Goal: Task Accomplishment & Management: Use online tool/utility

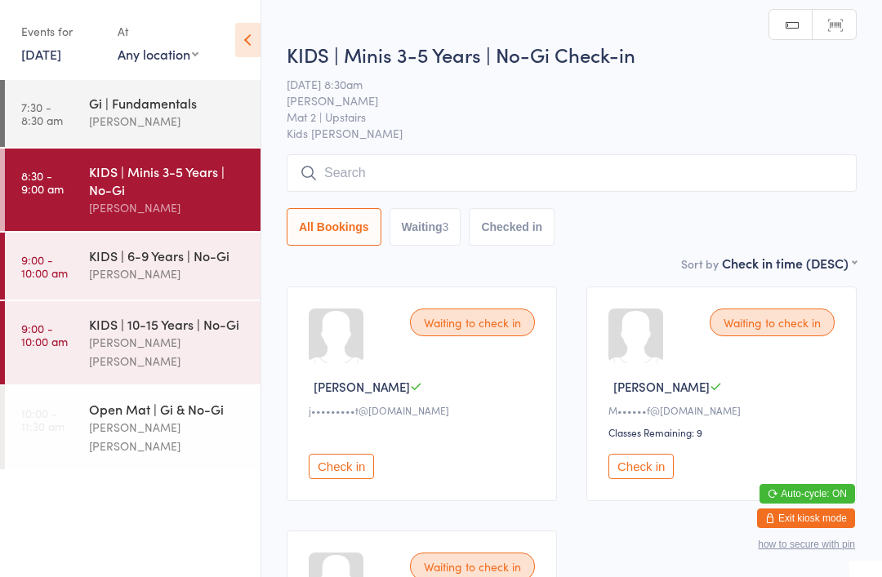
click at [361, 177] on input "search" at bounding box center [572, 173] width 570 height 38
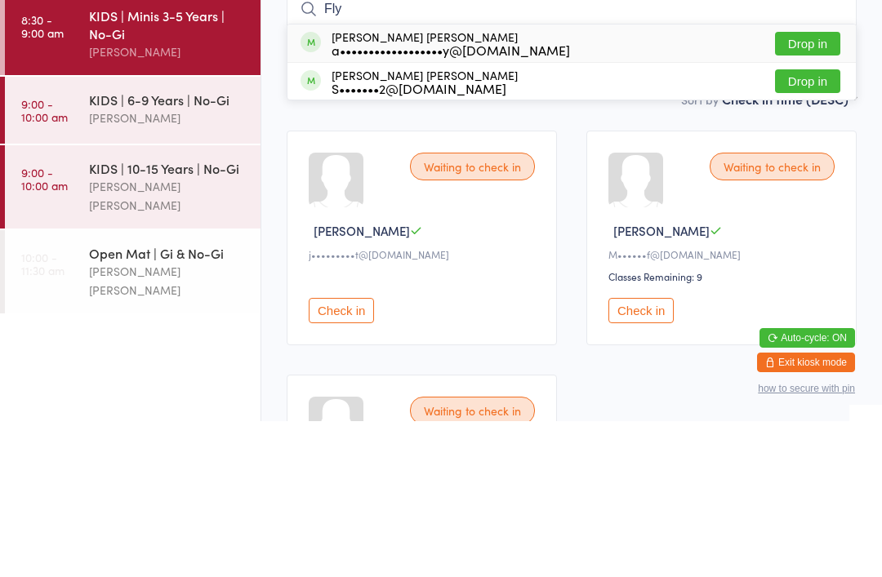
type input "Fly"
click at [797, 225] on button "Drop in" at bounding box center [807, 237] width 65 height 24
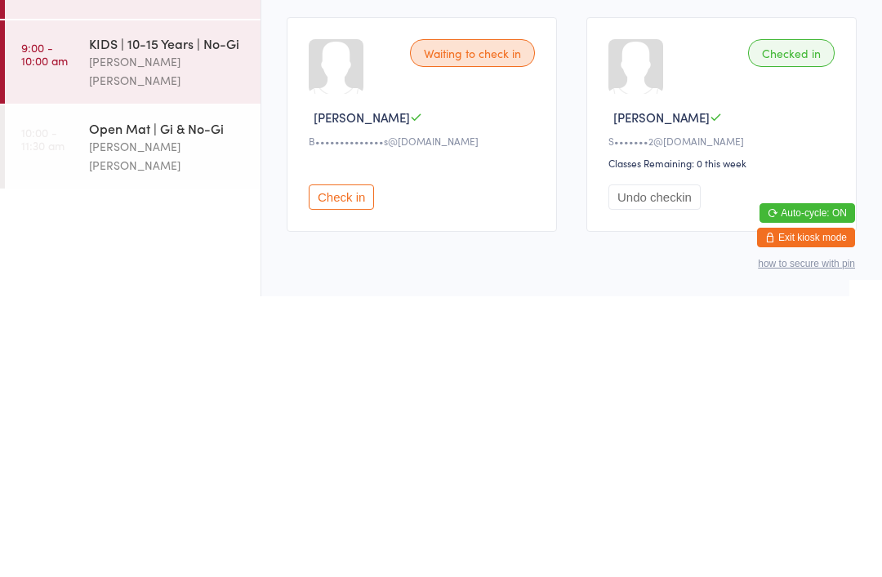
scroll to position [233, 0]
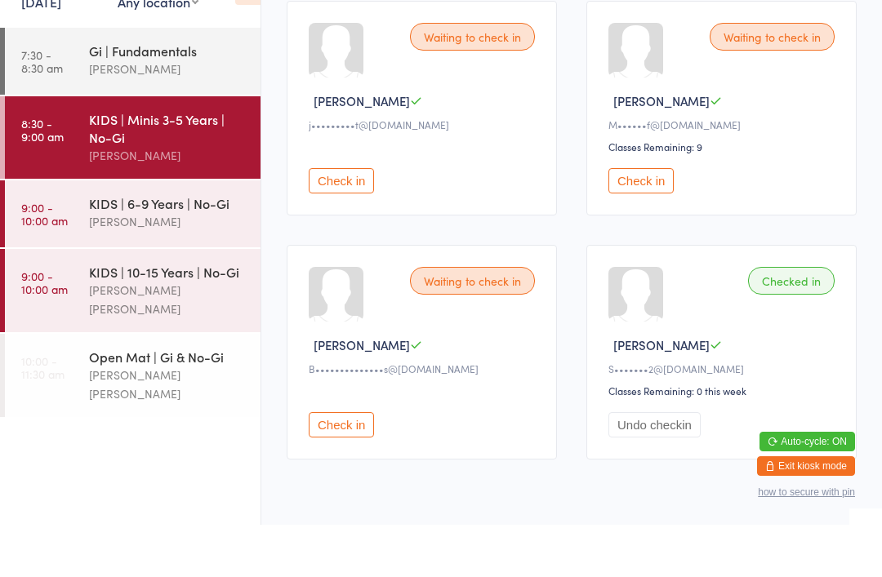
click at [105, 112] on div "[PERSON_NAME]" at bounding box center [168, 121] width 158 height 19
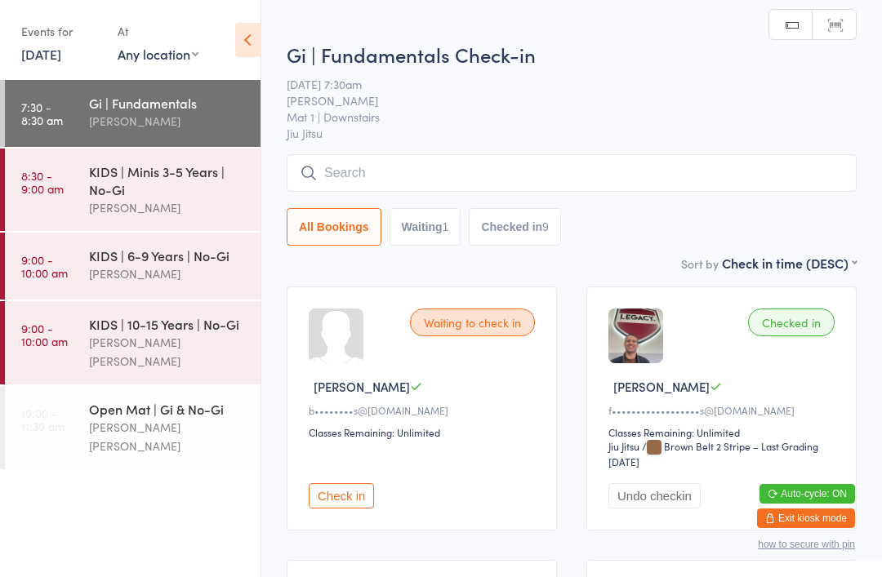
click at [119, 168] on div "KIDS | Minis 3-5 Years | No-Gi" at bounding box center [168, 180] width 158 height 36
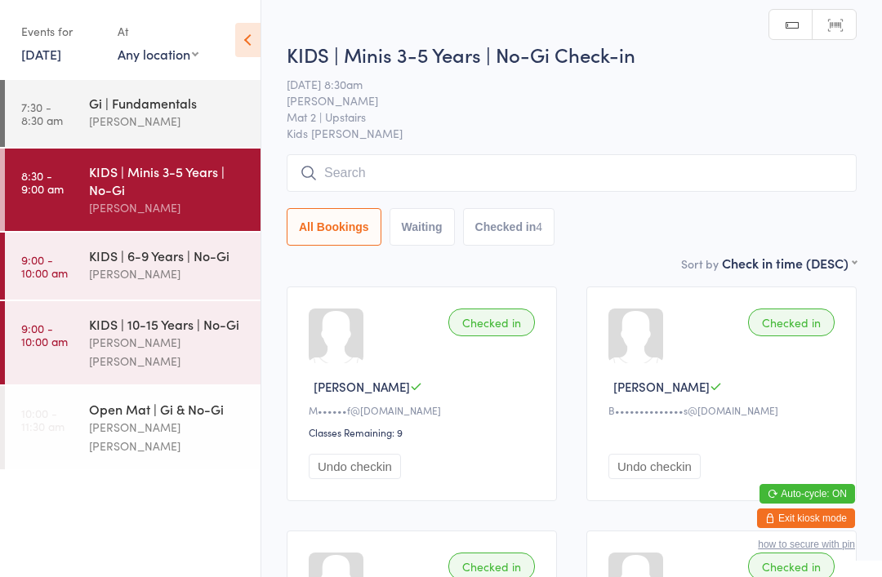
click at [345, 173] on input "search" at bounding box center [572, 173] width 570 height 38
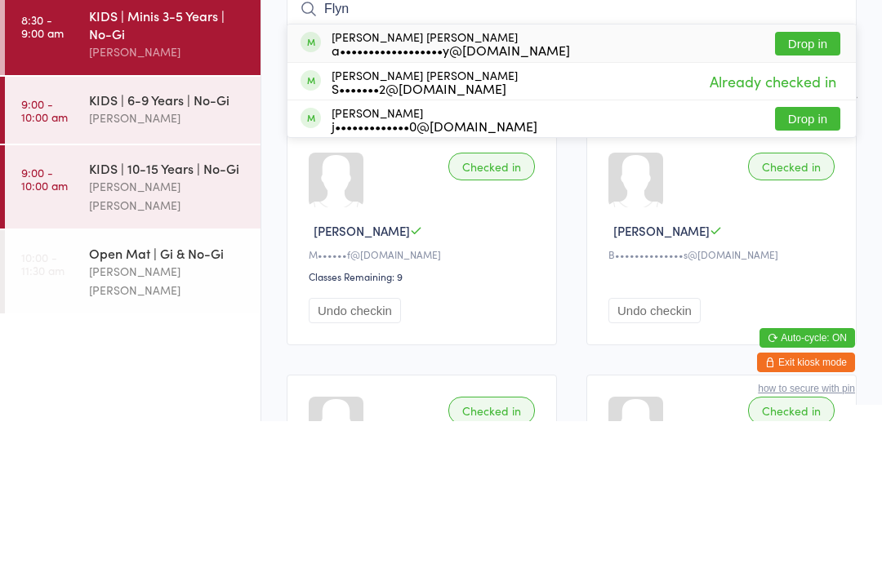
type input "Flyn"
click at [793, 188] on button "Drop in" at bounding box center [807, 200] width 65 height 24
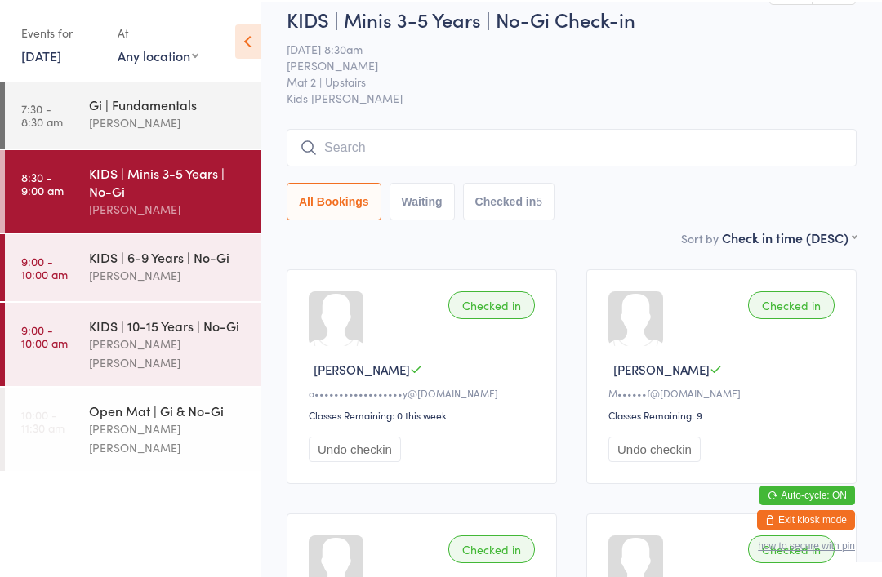
scroll to position [17, 0]
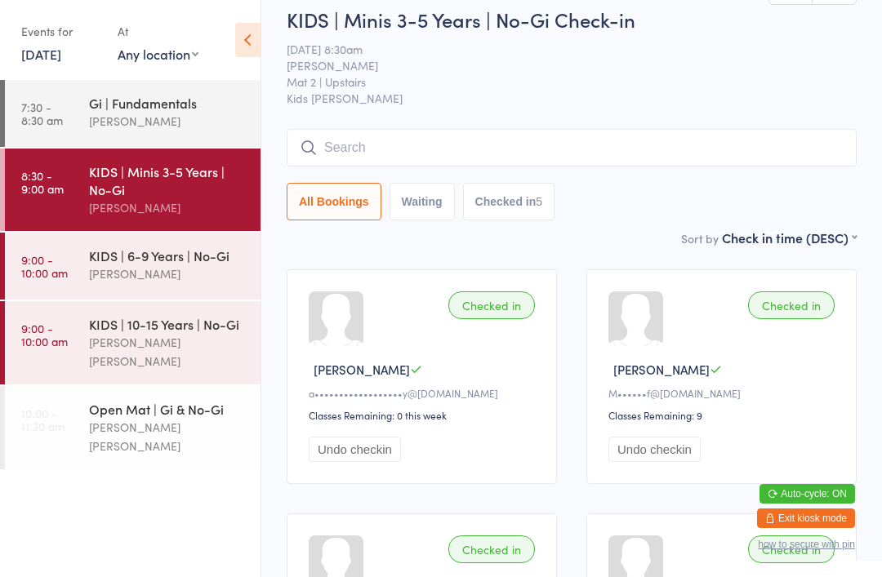
click at [491, 140] on input "search" at bounding box center [572, 148] width 570 height 38
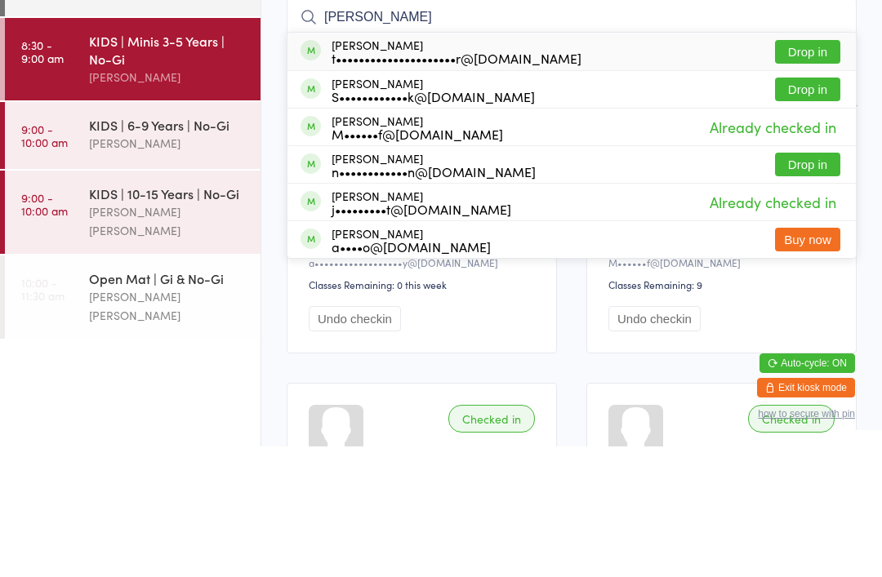
type input "[PERSON_NAME]"
click at [809, 208] on button "Drop in" at bounding box center [807, 220] width 65 height 24
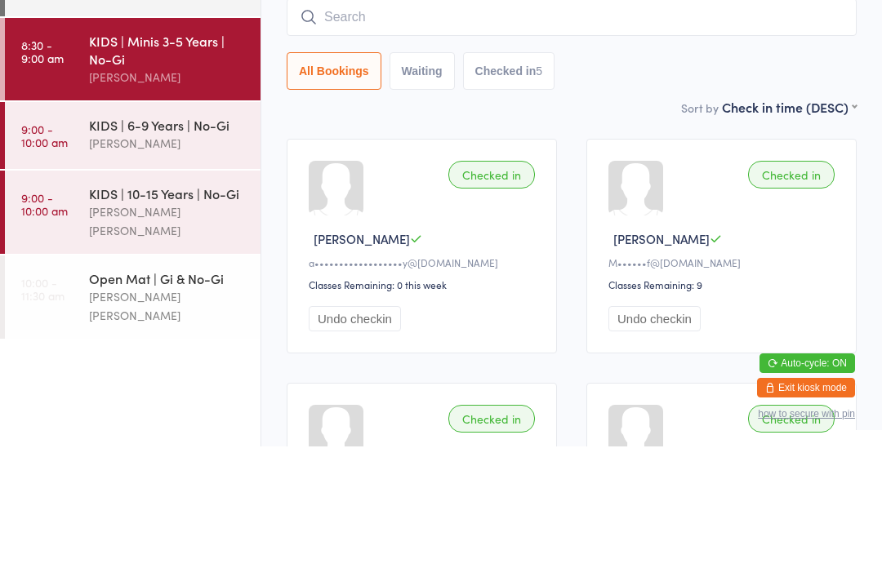
scroll to position [148, 0]
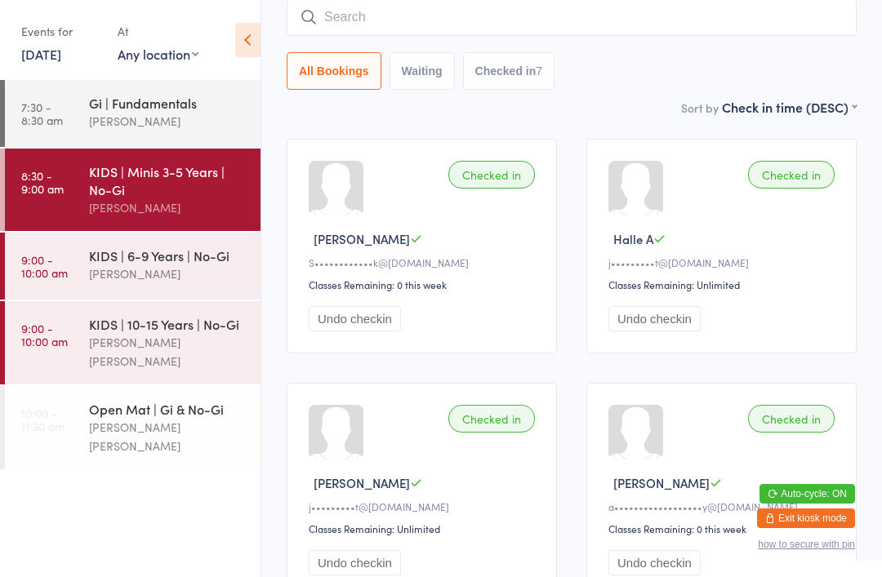
click at [751, 34] on input "search" at bounding box center [572, 17] width 570 height 38
click at [184, 100] on div "Gi | Fundamentals" at bounding box center [168, 103] width 158 height 18
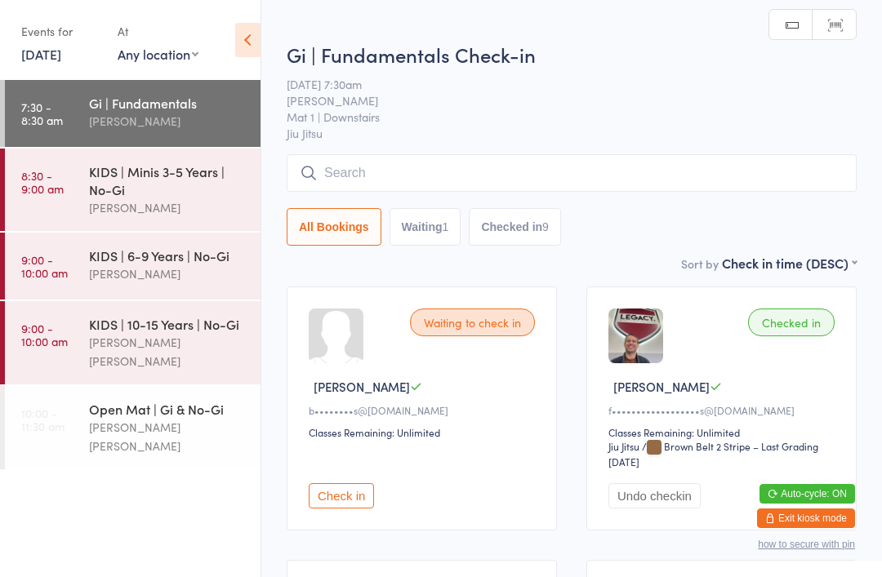
click at [115, 348] on div "[PERSON_NAME] [PERSON_NAME]" at bounding box center [168, 352] width 158 height 38
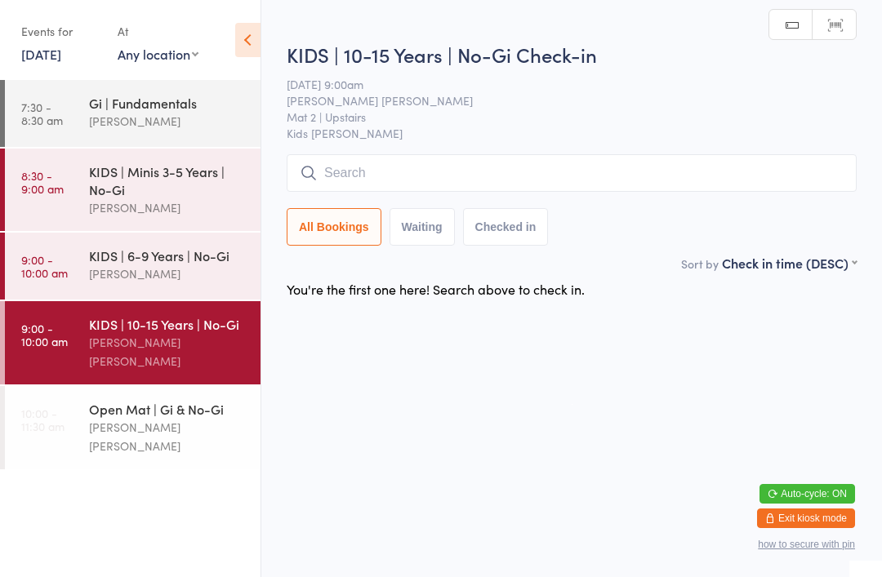
click at [722, 180] on input "search" at bounding box center [572, 173] width 570 height 38
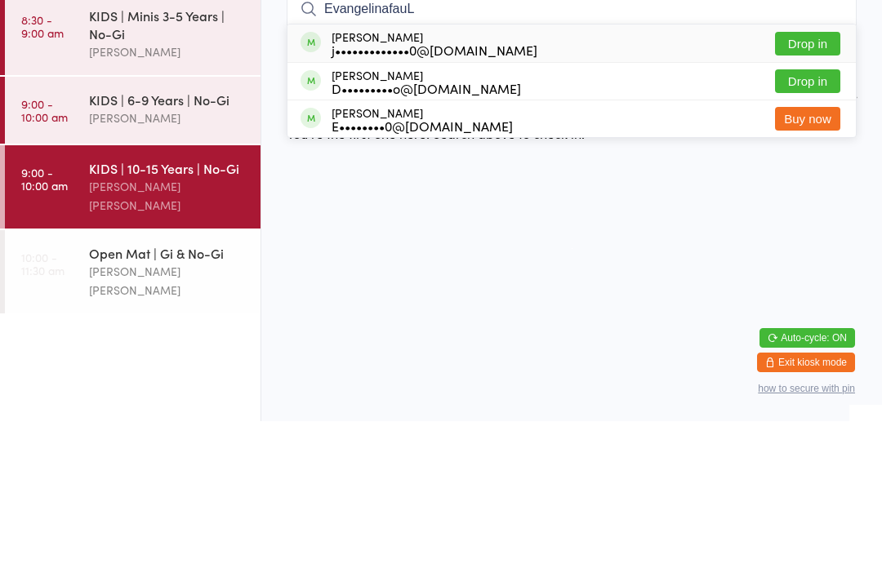
type input "EvangelinafauLL"
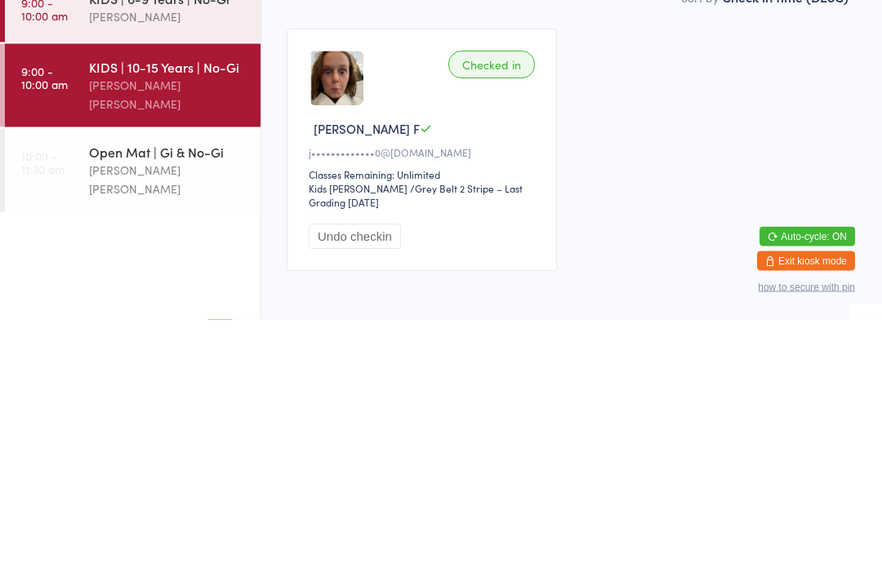
type input "The"
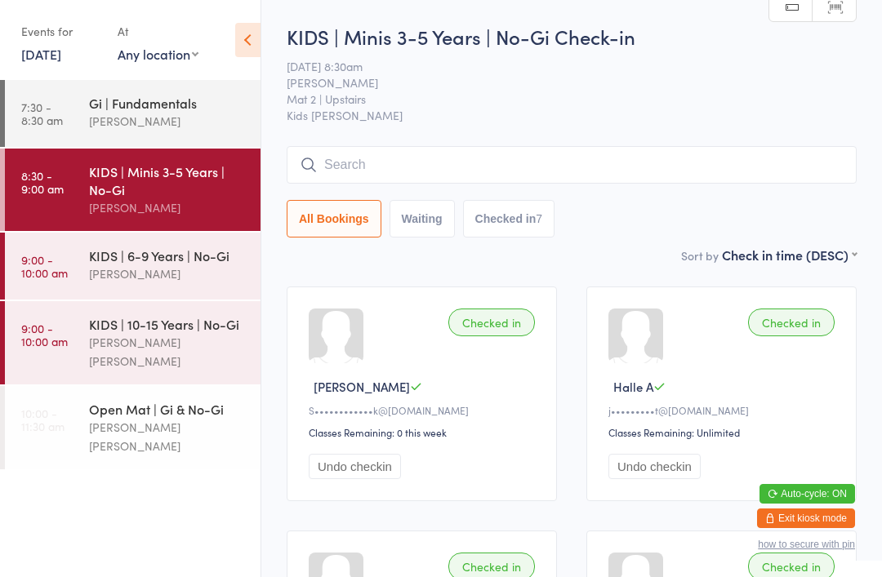
click at [365, 166] on input "search" at bounding box center [572, 165] width 570 height 38
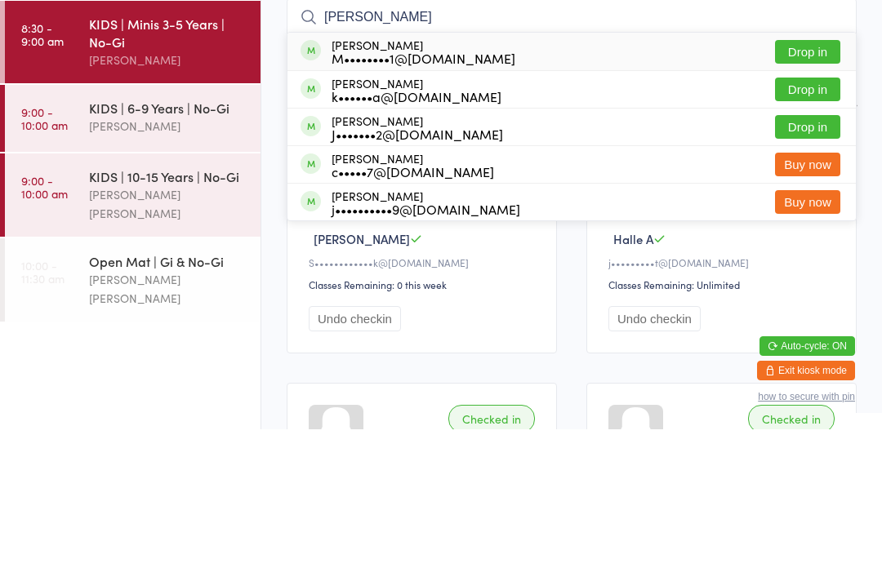
type input "[PERSON_NAME]"
click at [396, 186] on div "[PERSON_NAME] M••••••••1@[DOMAIN_NAME]" at bounding box center [423, 199] width 184 height 26
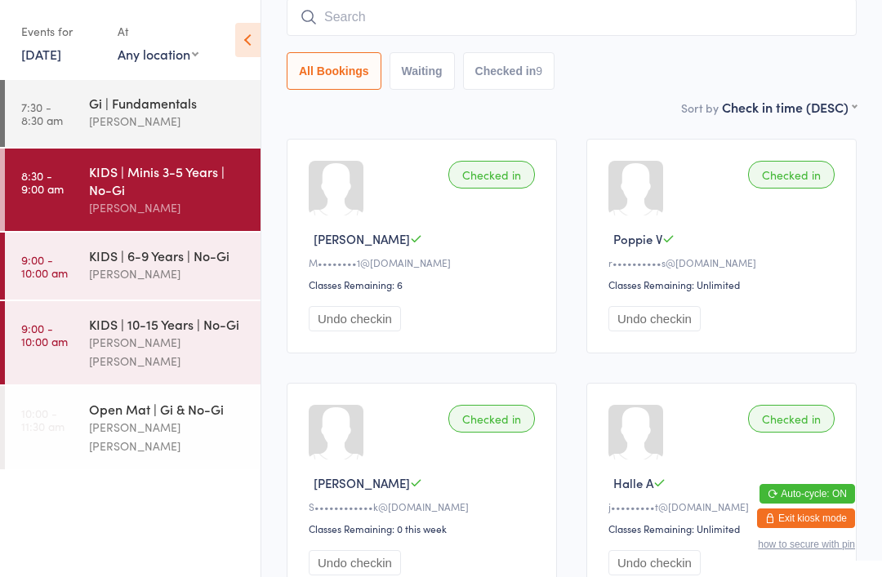
click at [190, 186] on div "KIDS | Minis 3-5 Years | No-Gi" at bounding box center [168, 180] width 158 height 36
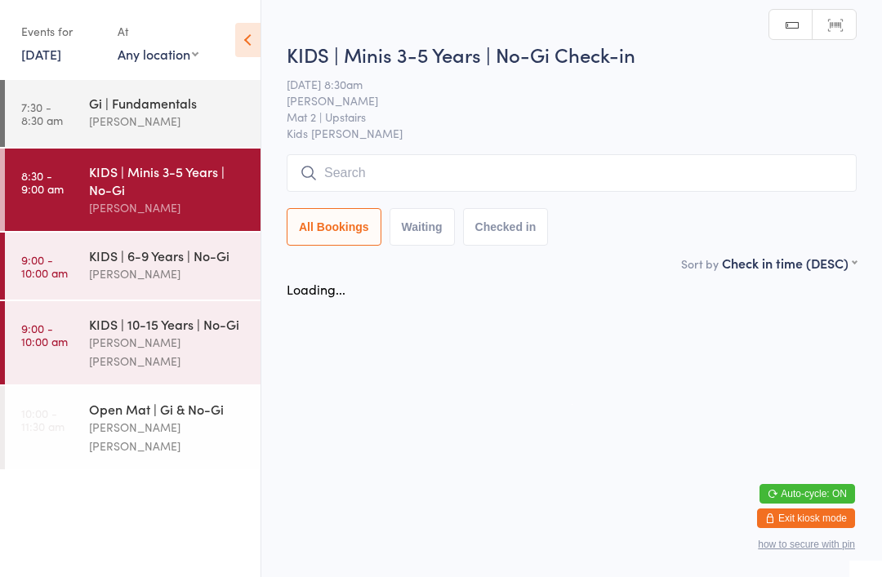
scroll to position [0, 0]
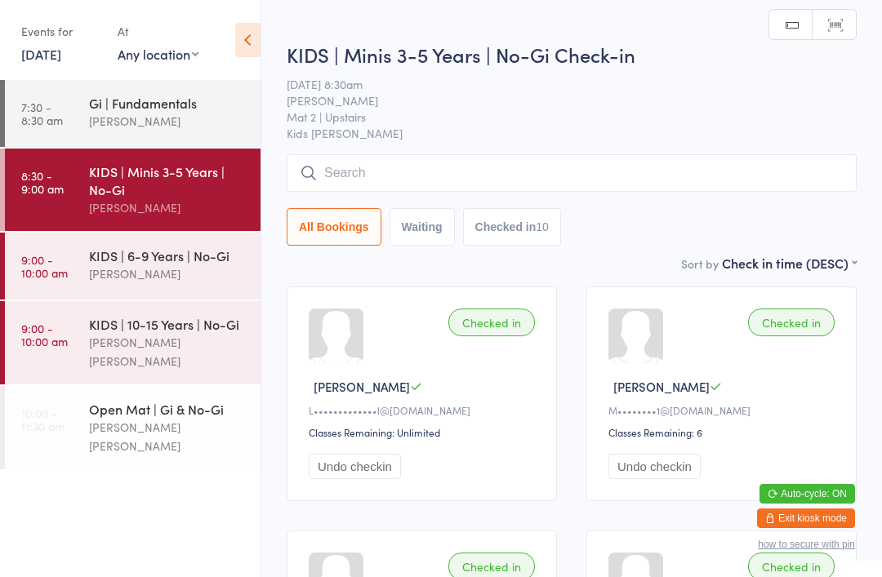
click at [391, 179] on input "search" at bounding box center [572, 173] width 570 height 38
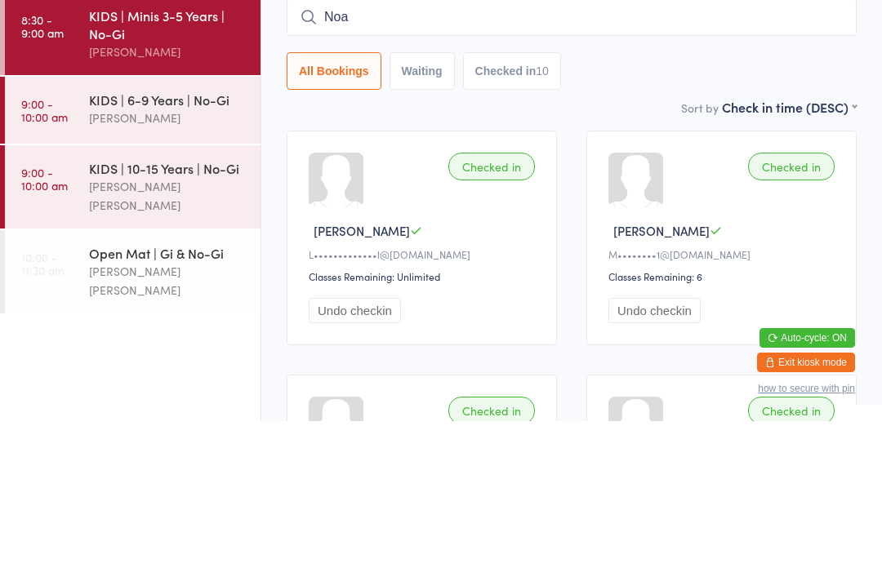
type input "[PERSON_NAME]"
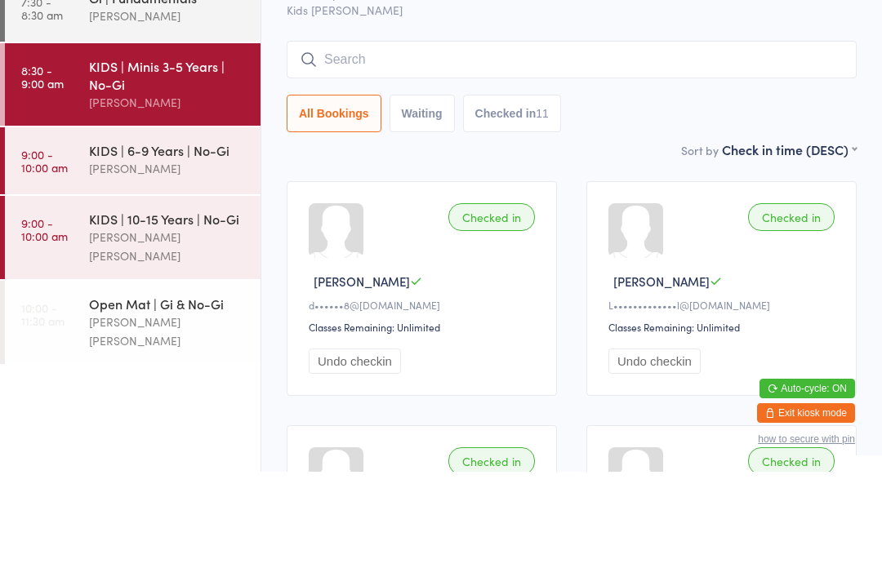
click at [180, 162] on div "KIDS | Minis 3-5 Years | No-Gi" at bounding box center [168, 180] width 158 height 36
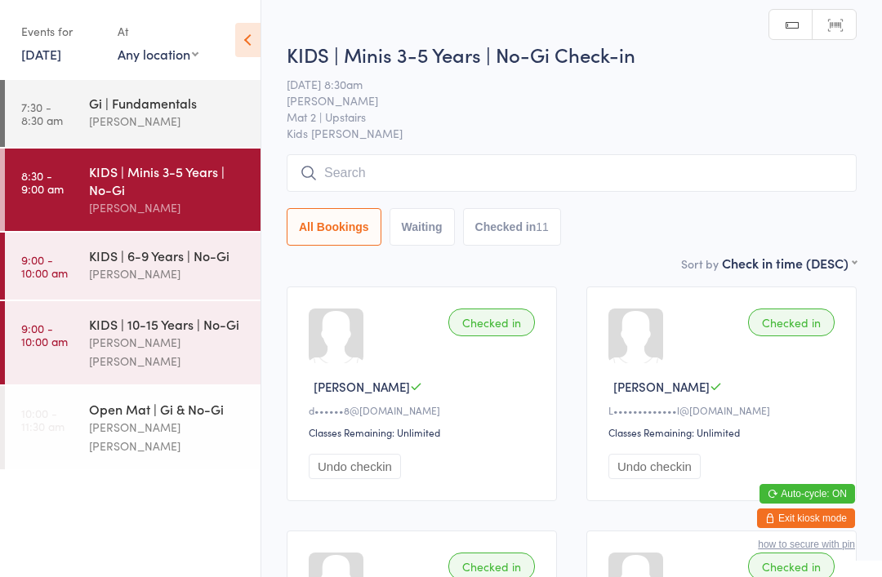
click at [620, 168] on input "search" at bounding box center [572, 173] width 570 height 38
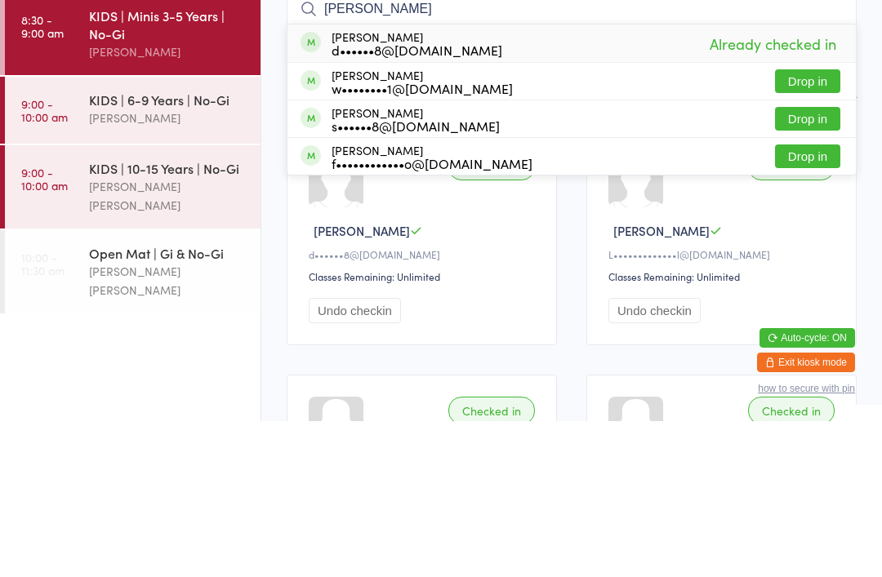
type input "[PERSON_NAME]"
click at [810, 300] on button "Drop in" at bounding box center [807, 312] width 65 height 24
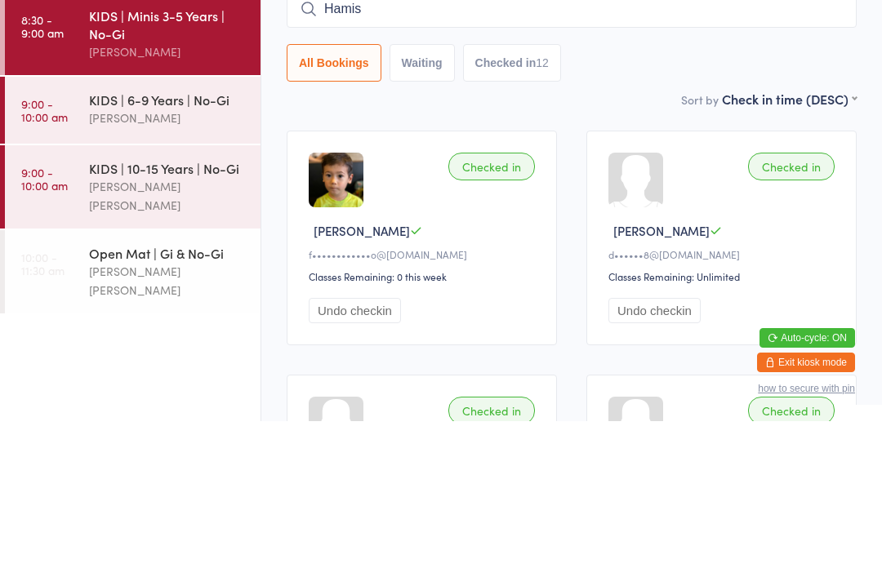
type input "Hamish"
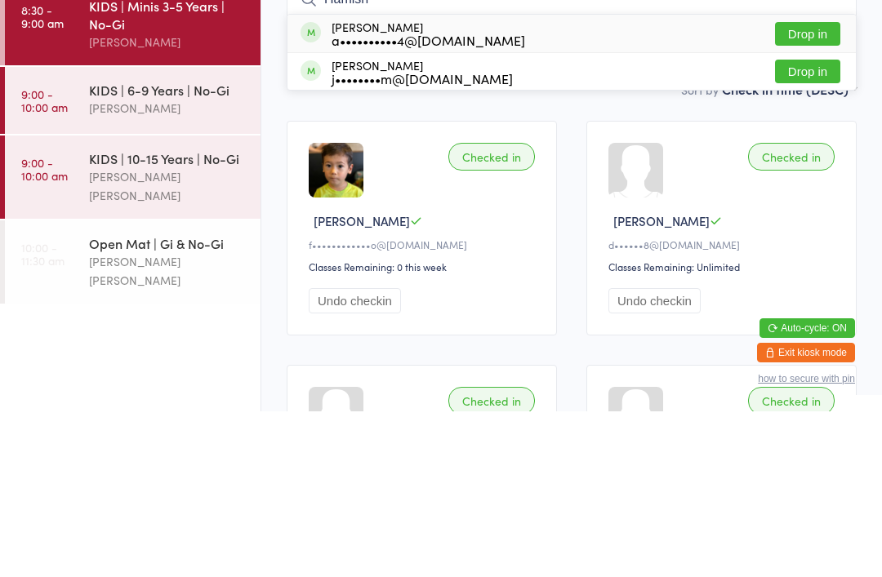
click at [78, 301] on link "9:00 - 10:00 am KIDS | 10-15 Years | No-Gi [PERSON_NAME] [PERSON_NAME]" at bounding box center [133, 342] width 256 height 83
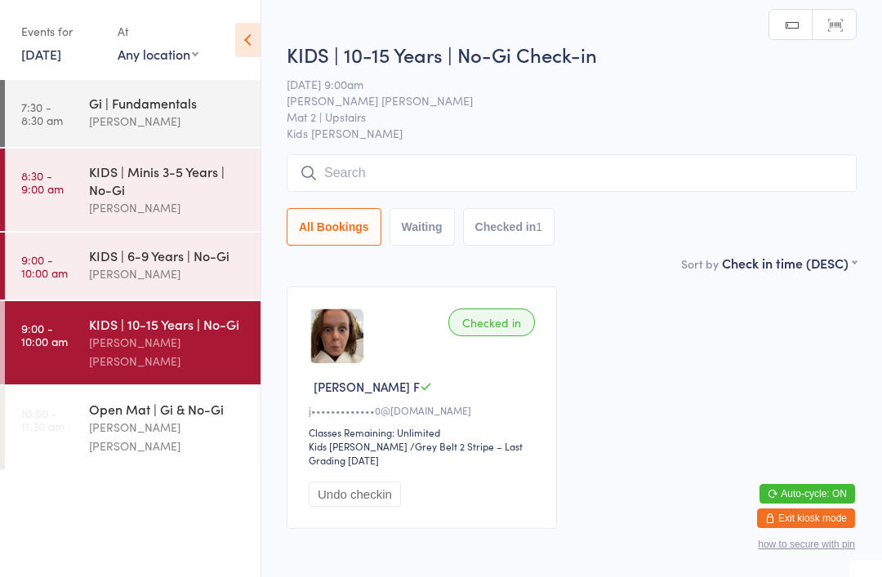
click at [730, 176] on input "search" at bounding box center [572, 173] width 570 height 38
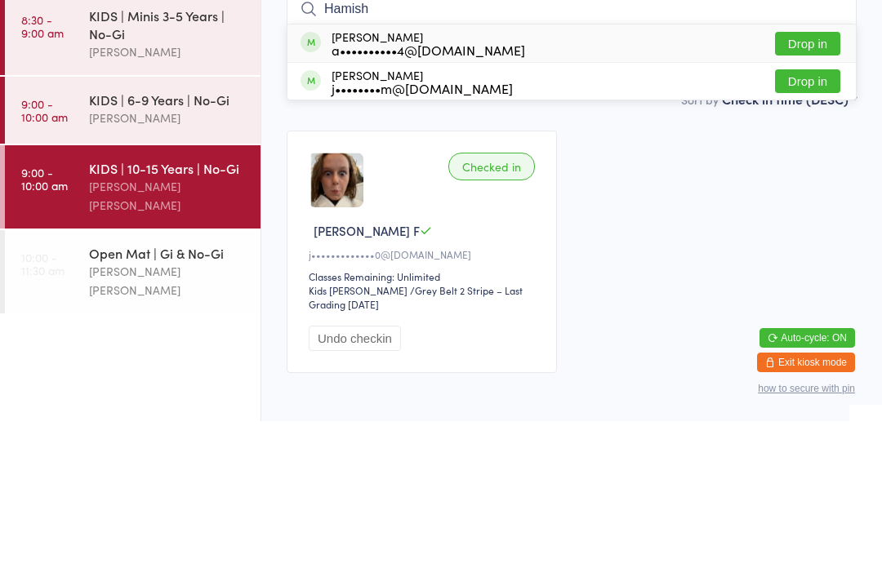
type input "Hamish"
click at [832, 188] on button "Drop in" at bounding box center [807, 200] width 65 height 24
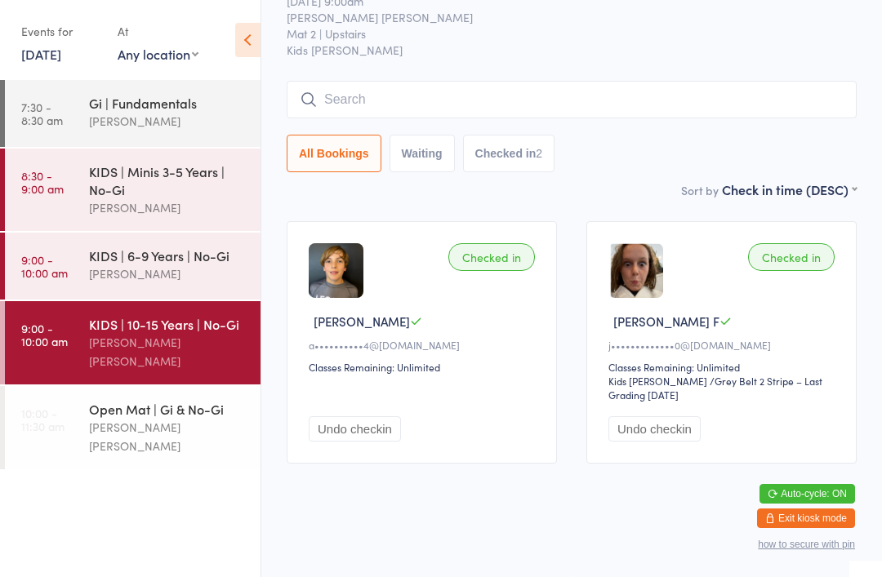
click at [343, 81] on input "search" at bounding box center [572, 100] width 570 height 38
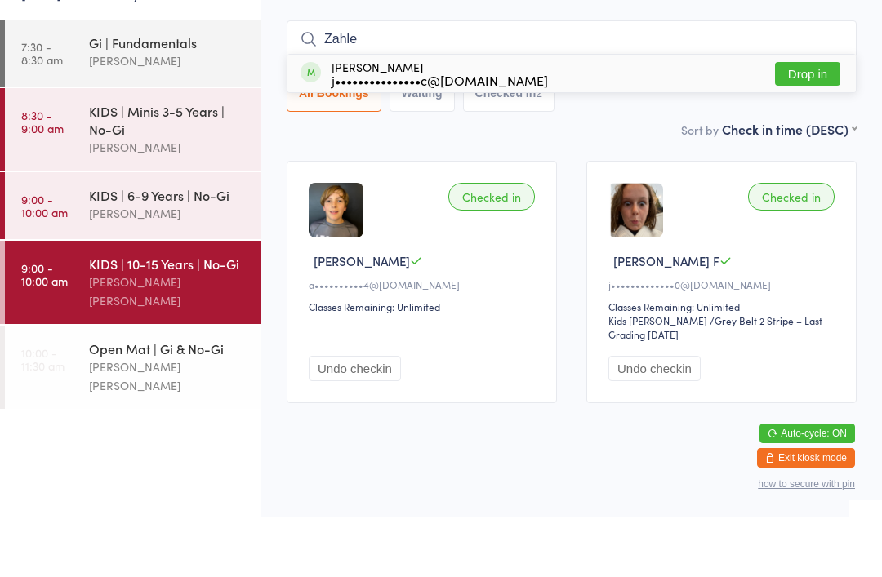
type input "Zahle"
click at [364, 134] on div "j•••••••••••••••c@[DOMAIN_NAME]" at bounding box center [439, 140] width 216 height 13
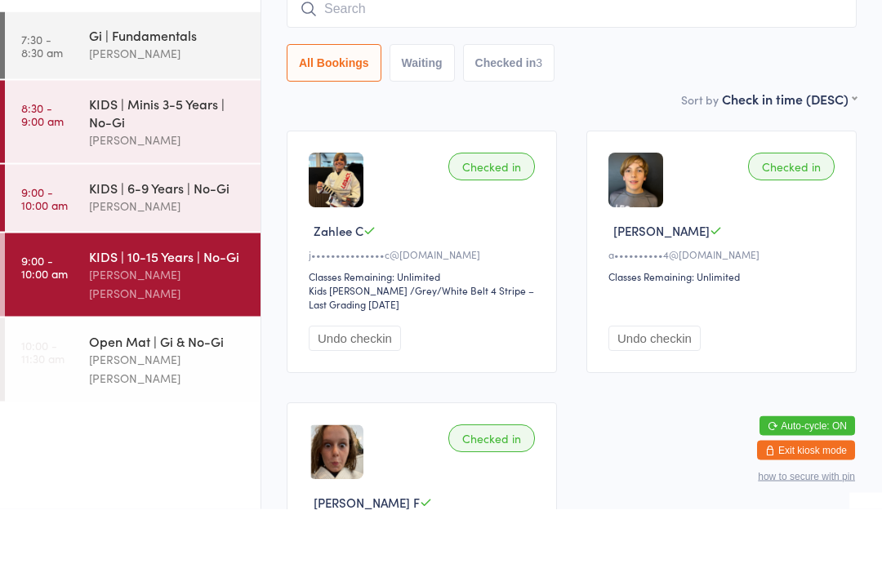
click at [87, 149] on link "8:30 - 9:00 am KIDS | Minis 3-5 Years | No-[PERSON_NAME]" at bounding box center [133, 190] width 256 height 82
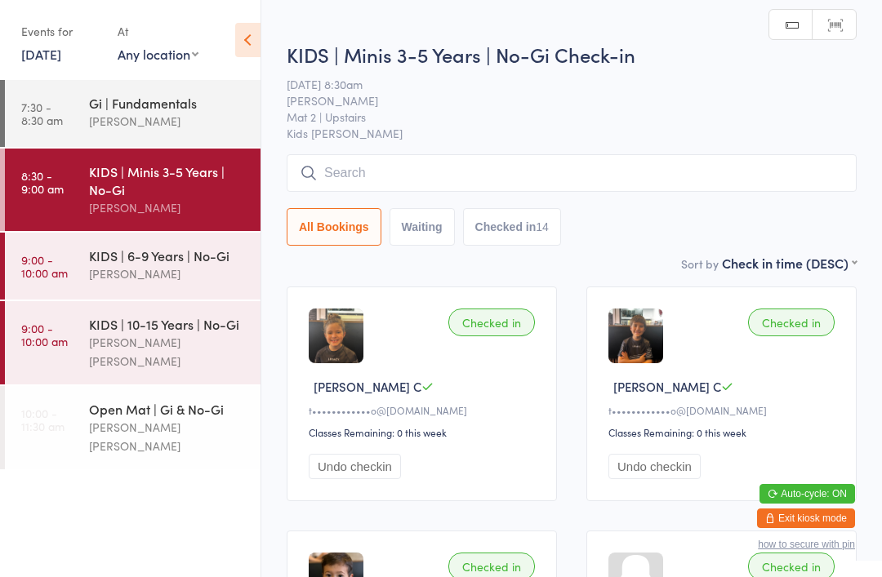
click at [517, 177] on input "search" at bounding box center [572, 173] width 570 height 38
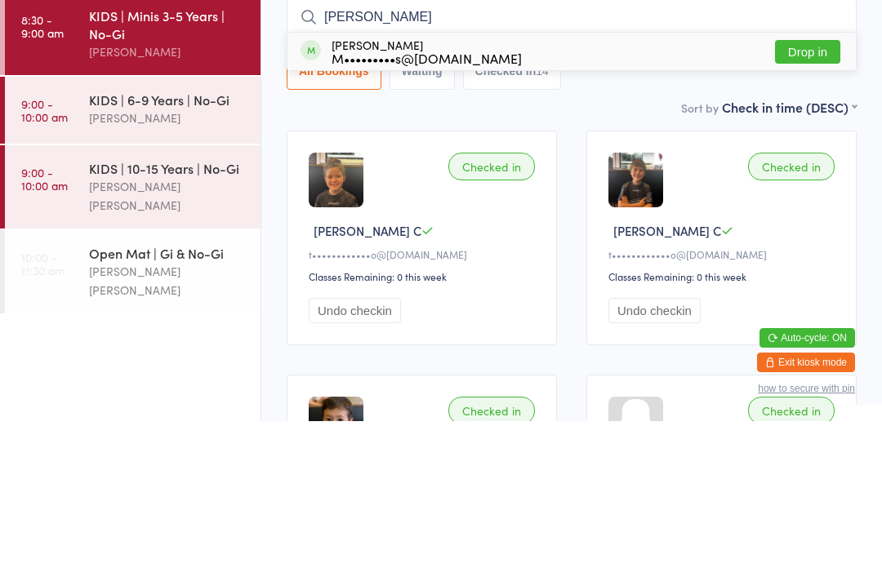
type input "[PERSON_NAME]"
click at [806, 196] on button "Drop in" at bounding box center [807, 208] width 65 height 24
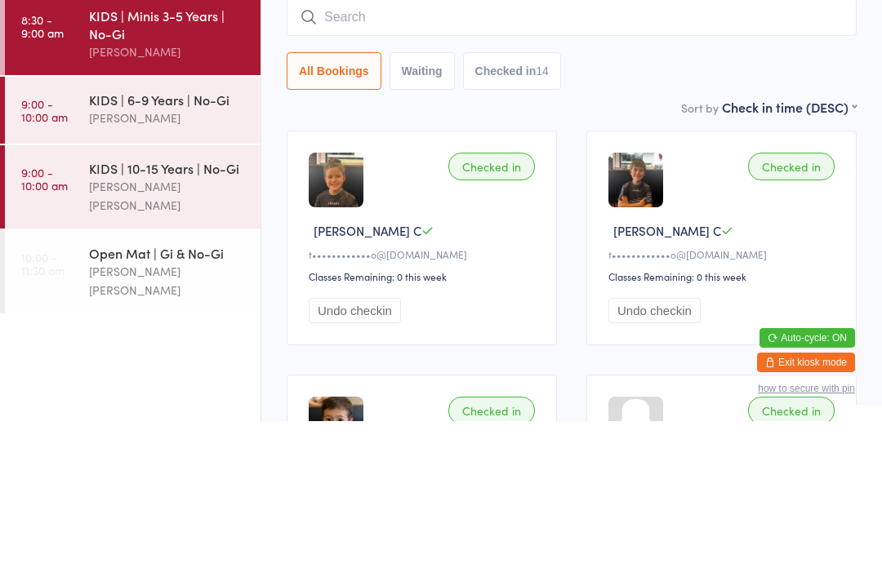
scroll to position [156, 0]
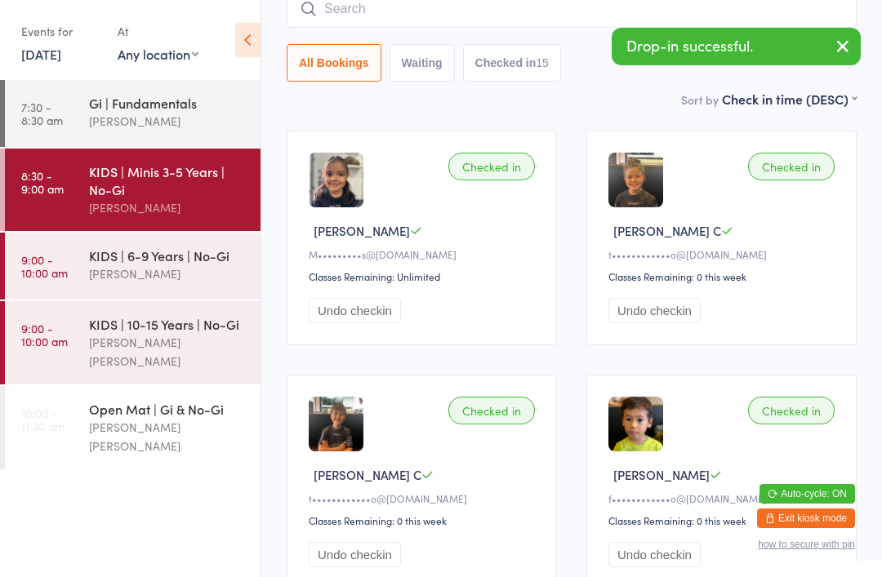
click at [137, 276] on div "[PERSON_NAME]" at bounding box center [168, 273] width 158 height 19
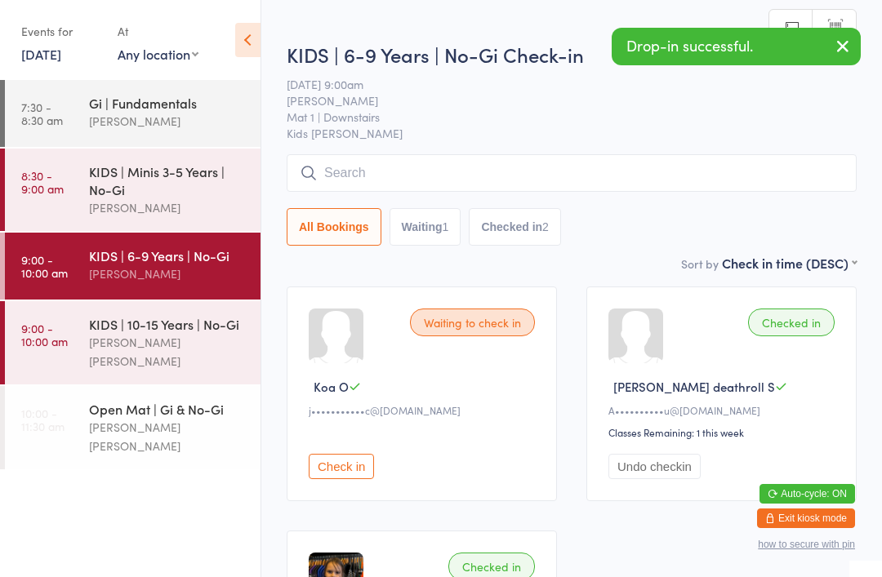
click at [451, 178] on input "search" at bounding box center [572, 173] width 570 height 38
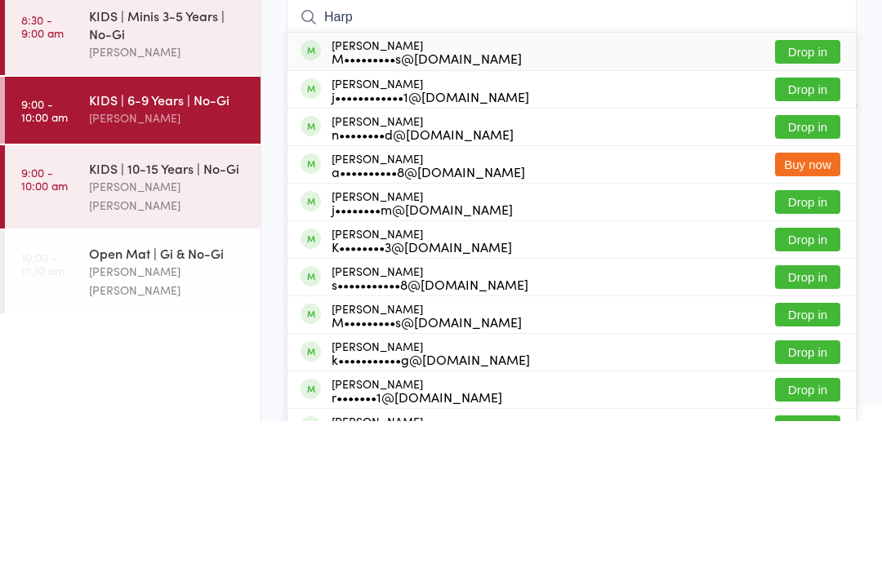
type input "Harp"
click at [805, 196] on button "Drop in" at bounding box center [807, 208] width 65 height 24
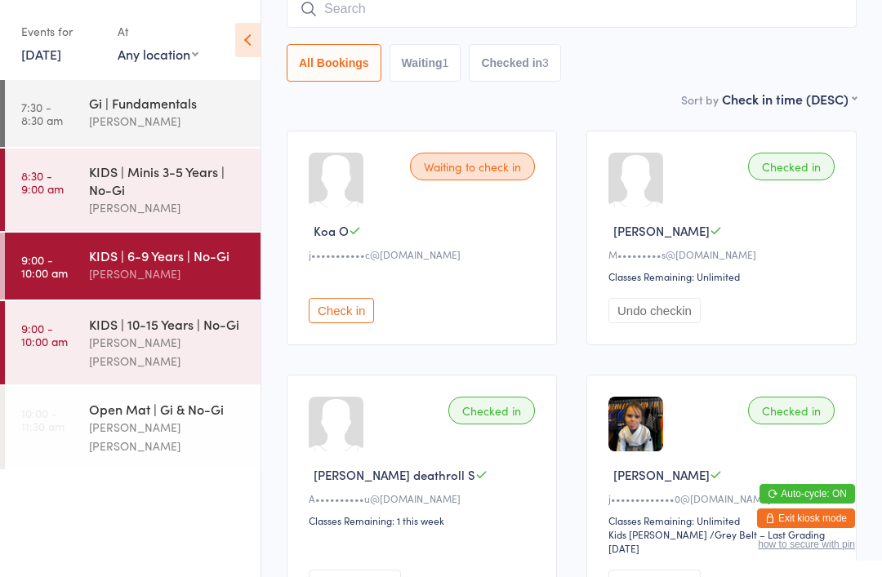
click at [171, 116] on div "[PERSON_NAME]" at bounding box center [168, 121] width 158 height 19
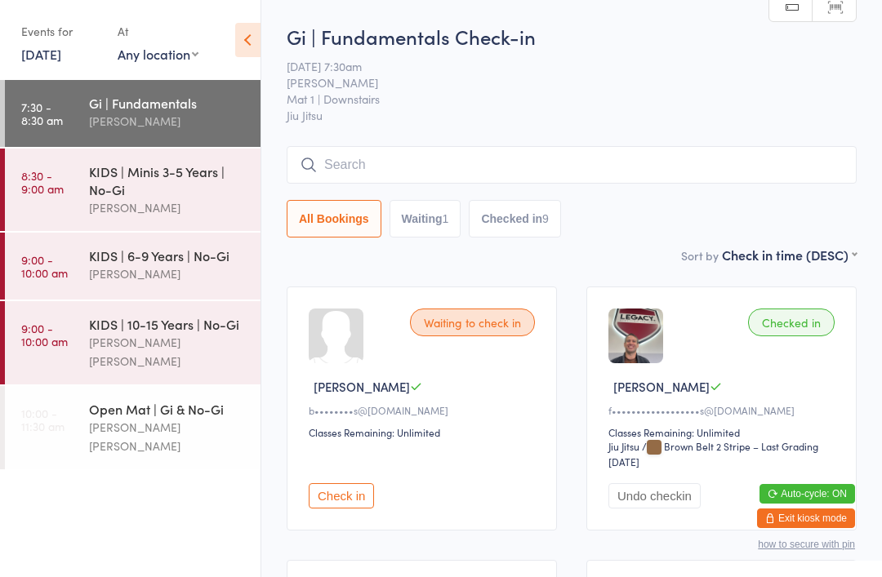
click at [474, 161] on input "search" at bounding box center [572, 165] width 570 height 38
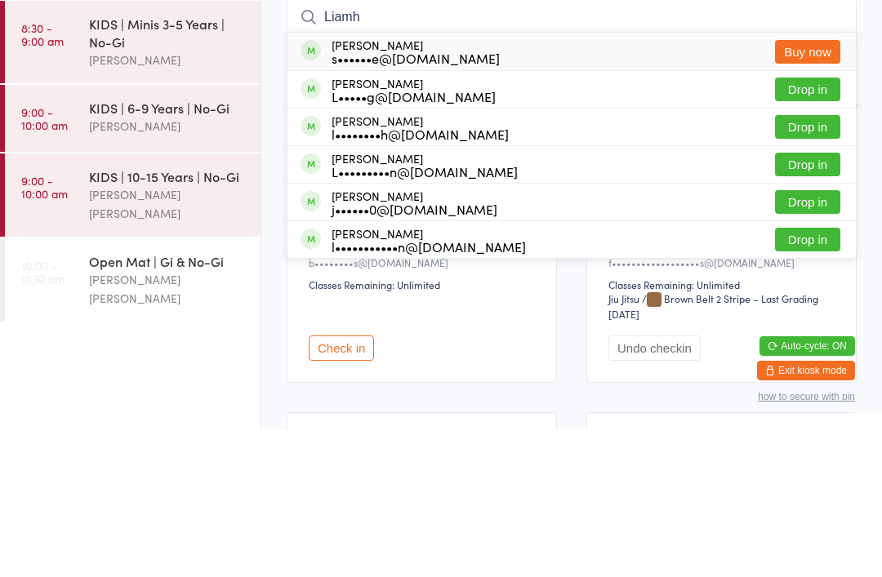
type input "Liamh"
click at [810, 225] on button "Drop in" at bounding box center [807, 237] width 65 height 24
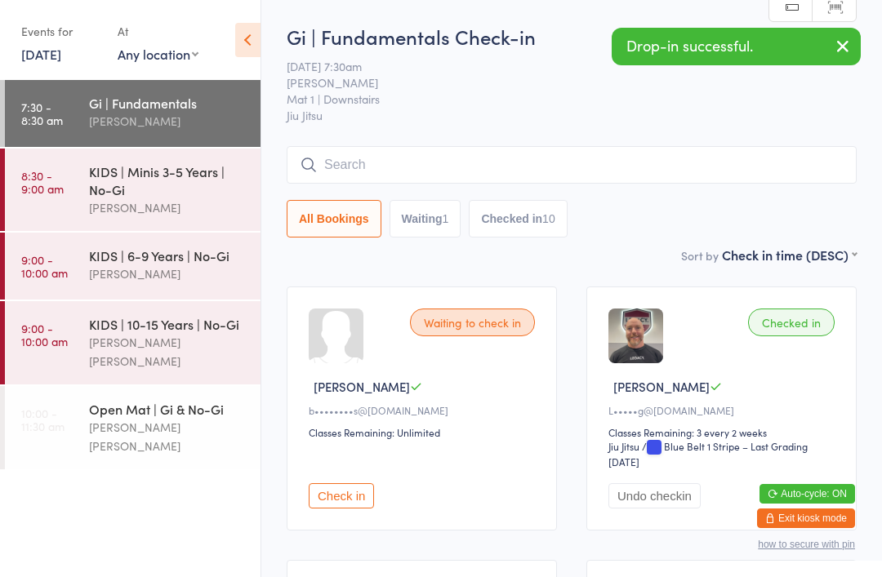
click at [61, 51] on link "[DATE]" at bounding box center [41, 54] width 40 height 18
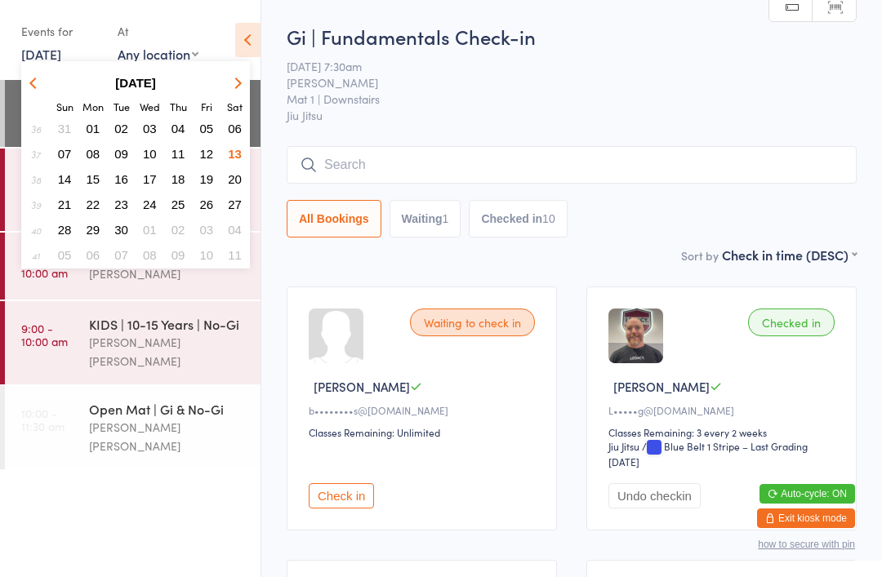
click at [96, 152] on span "08" at bounding box center [94, 154] width 14 height 14
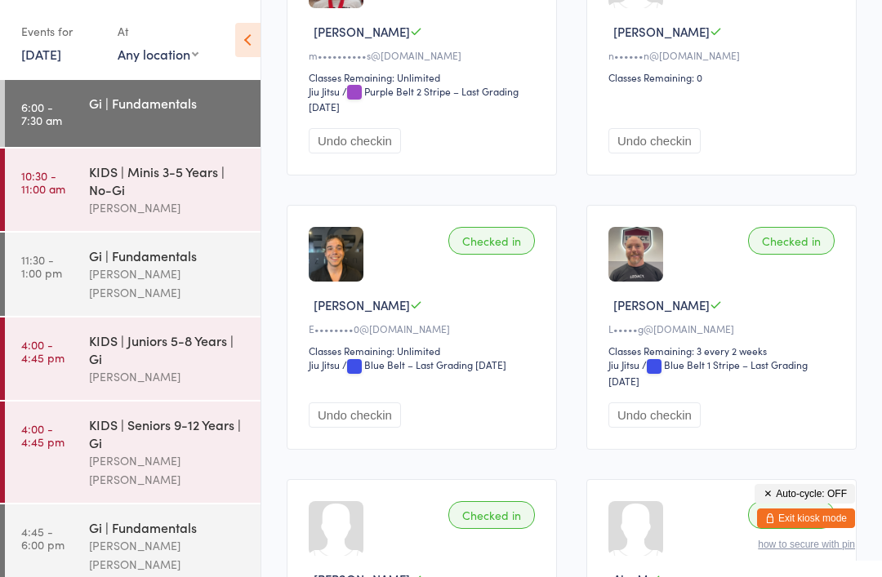
scroll to position [625, 0]
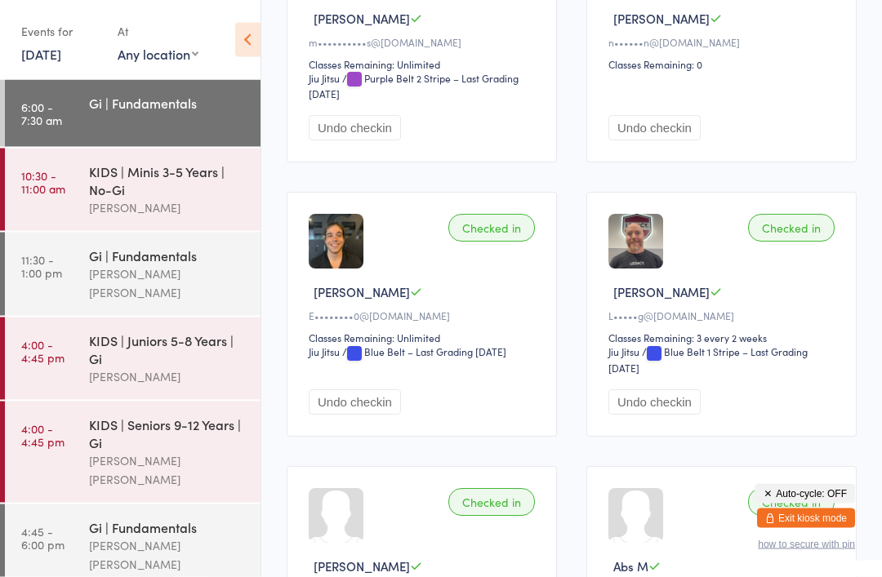
click at [157, 189] on div "KIDS | Minis 3-5 Years | No-Gi" at bounding box center [168, 180] width 158 height 36
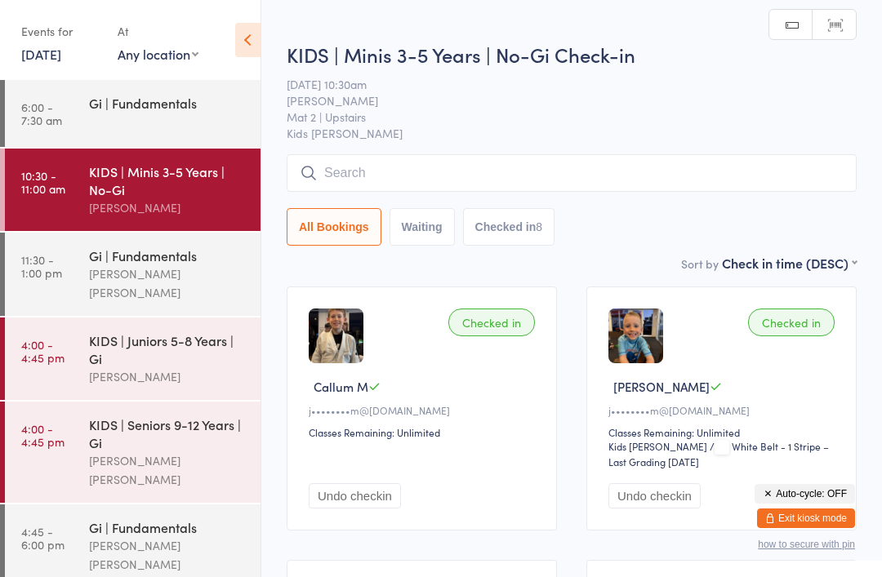
click at [38, 53] on link "[DATE]" at bounding box center [41, 54] width 40 height 18
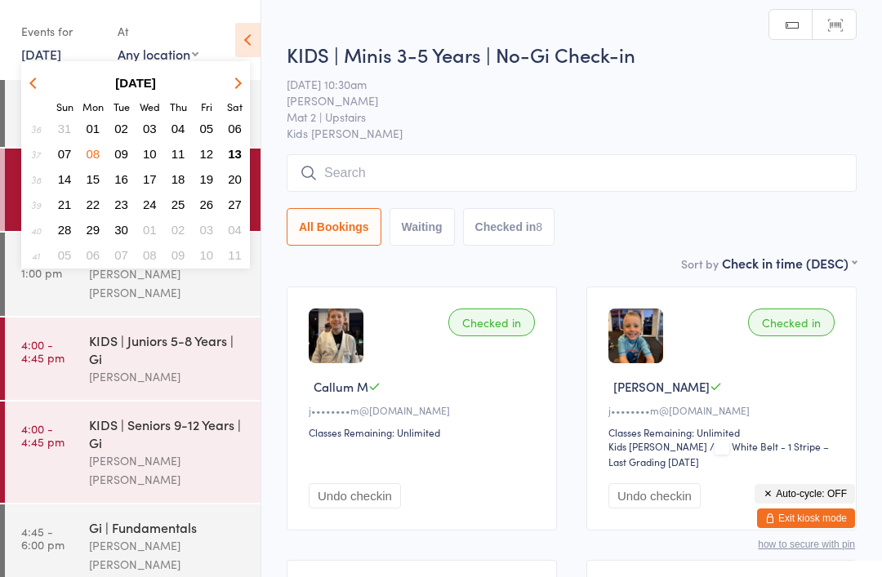
click at [125, 164] on button "09" at bounding box center [121, 154] width 25 height 22
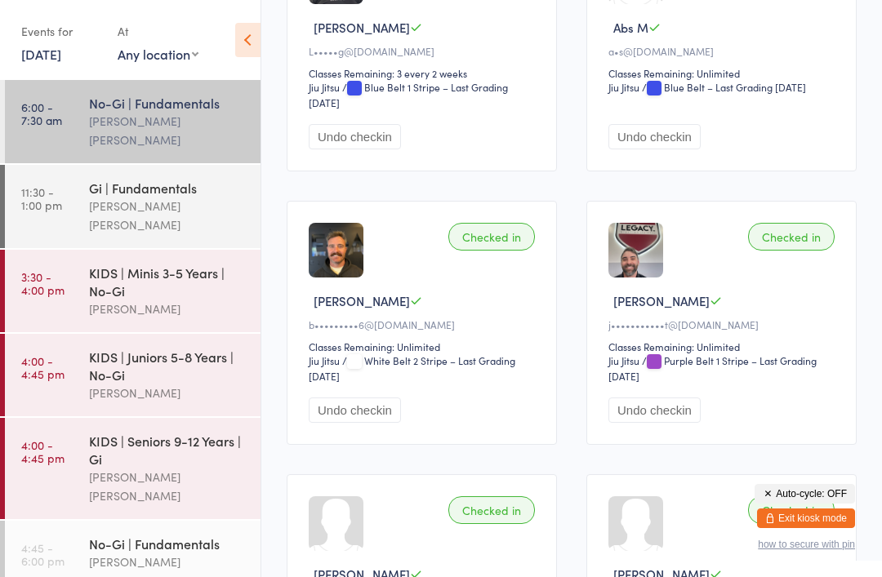
scroll to position [358, 0]
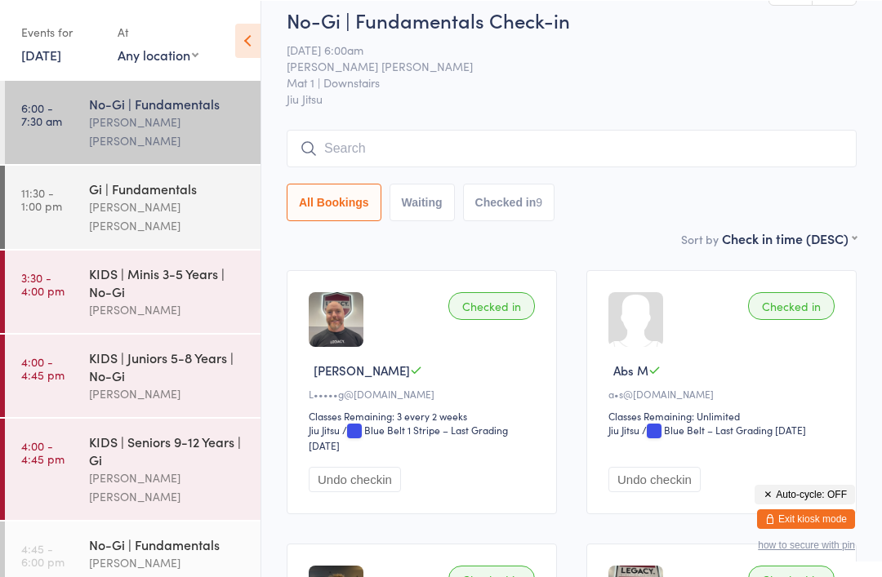
click at [61, 59] on link "[DATE]" at bounding box center [41, 54] width 40 height 18
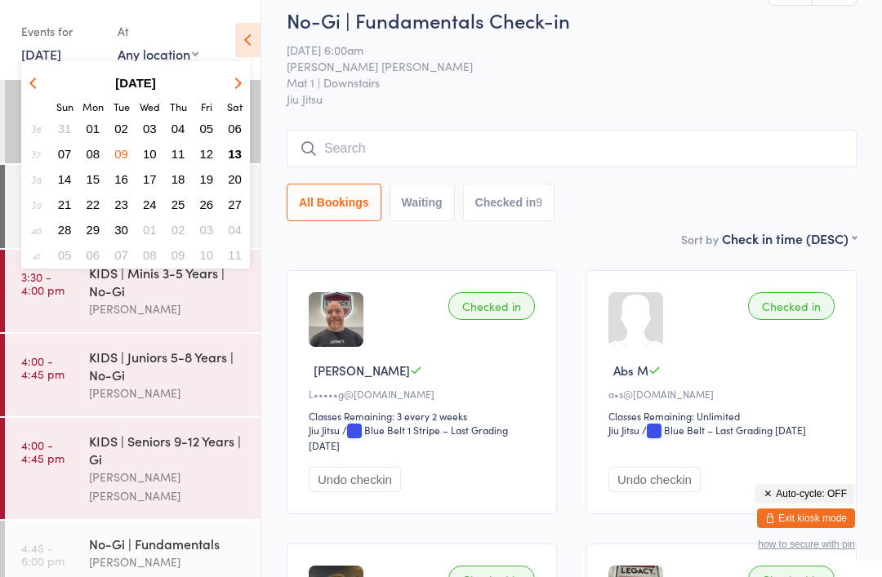
click at [241, 152] on span "13" at bounding box center [235, 154] width 14 height 14
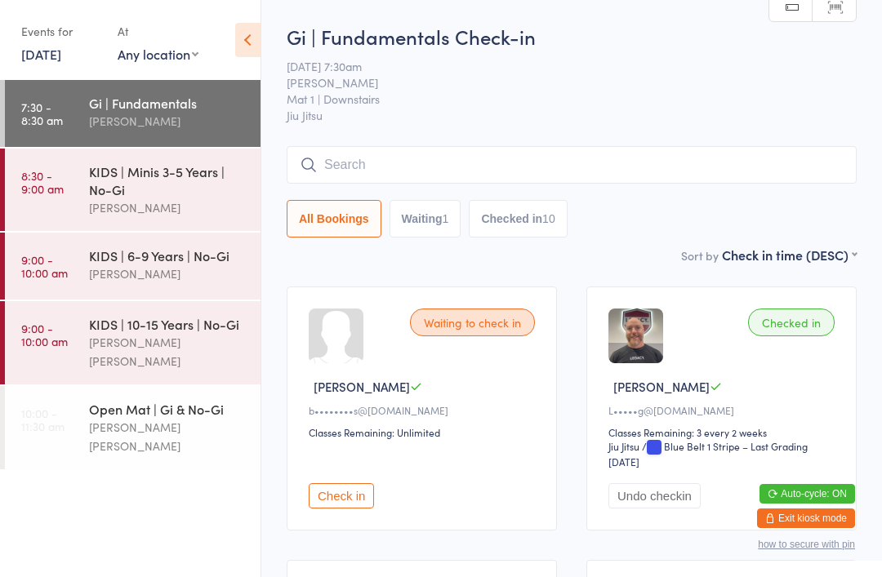
click at [405, 176] on input "search" at bounding box center [572, 165] width 570 height 38
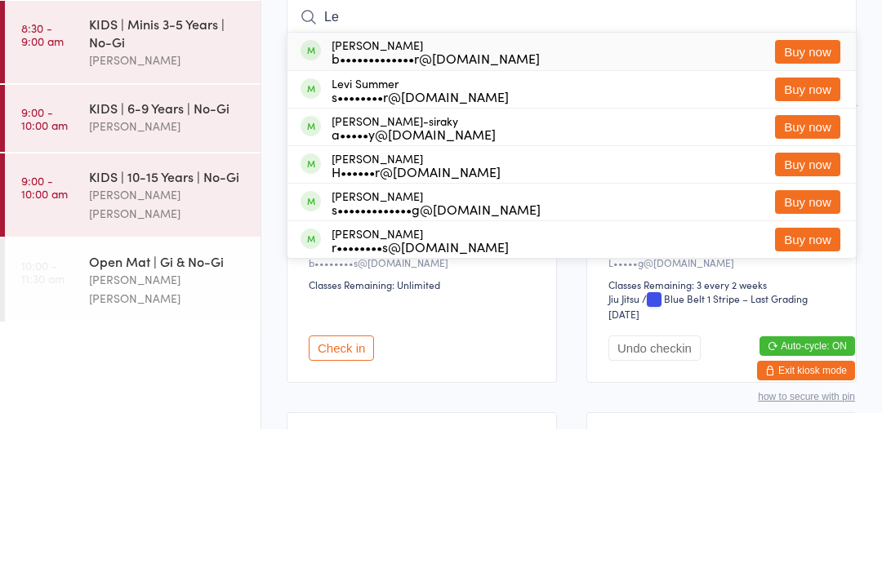
type input "L"
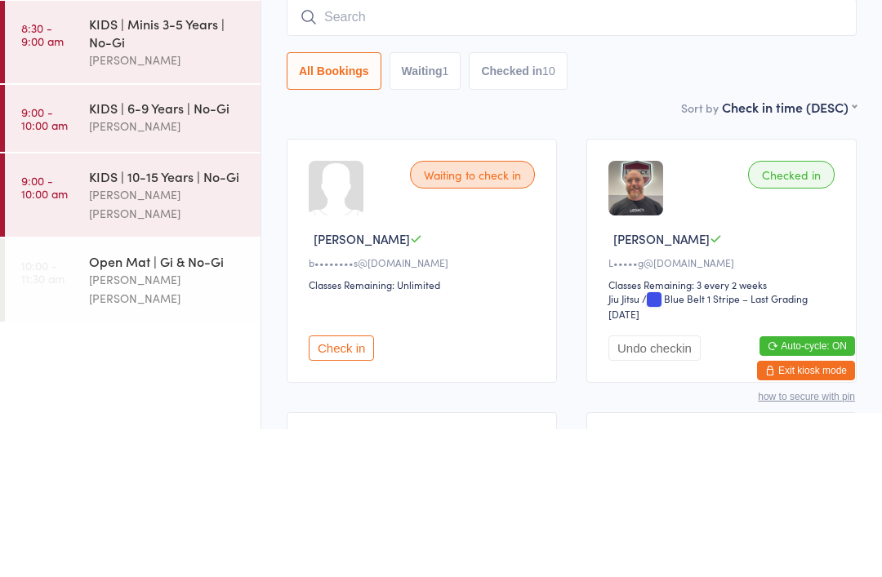
click at [191, 247] on div "KIDS | 6-9 Years | No-Gi" at bounding box center [168, 256] width 158 height 18
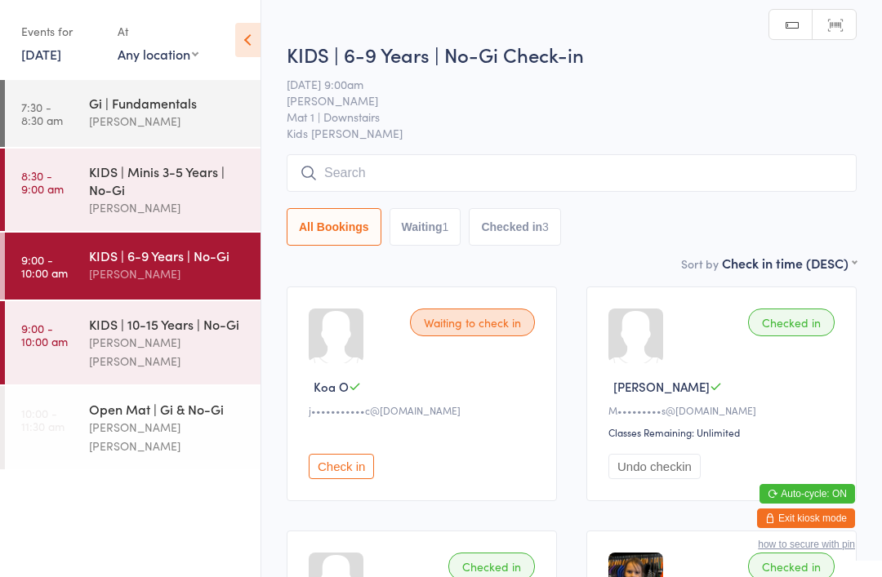
click at [458, 172] on input "search" at bounding box center [572, 173] width 570 height 38
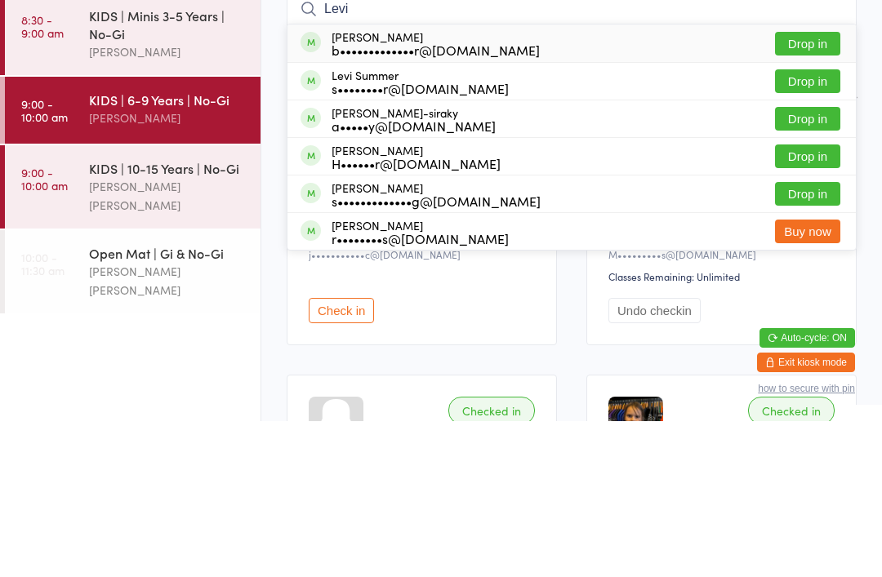
type input "Levi"
click at [829, 188] on button "Drop in" at bounding box center [807, 200] width 65 height 24
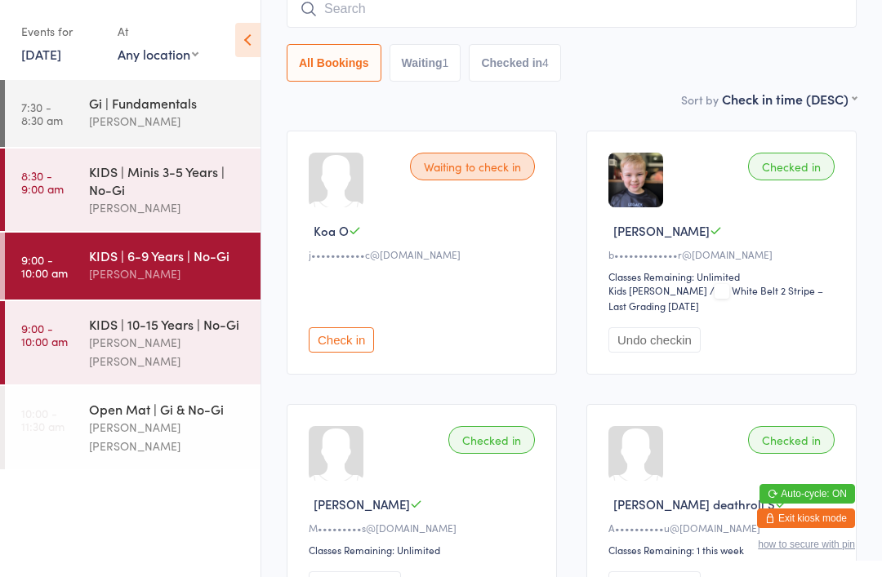
click at [490, 19] on input "search" at bounding box center [572, 9] width 570 height 38
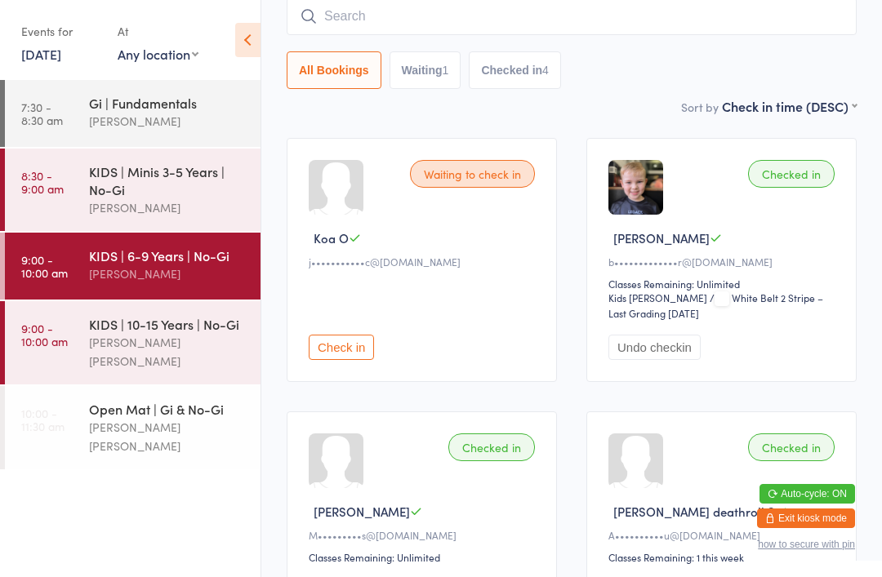
scroll to position [148, 0]
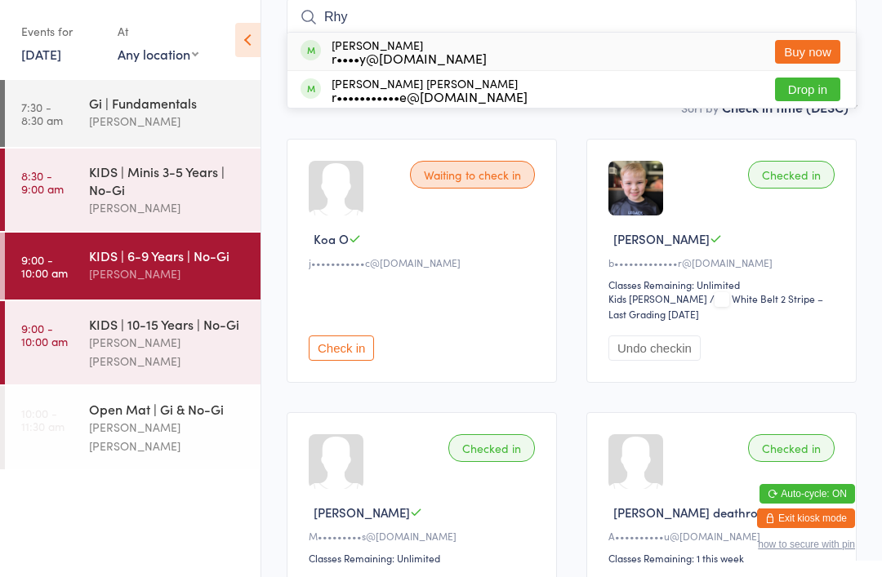
type input "Rhy"
click at [822, 83] on button "Drop in" at bounding box center [807, 90] width 65 height 24
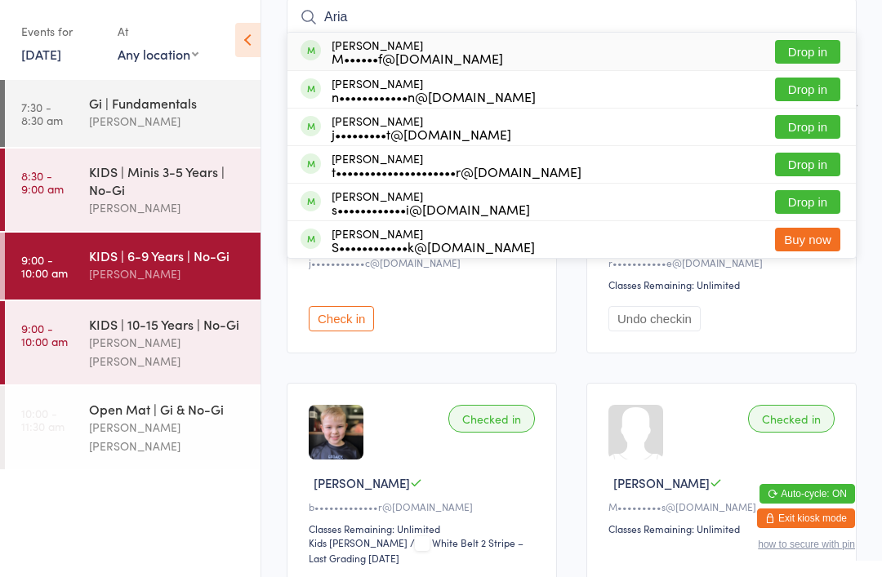
type input "Aria"
click at [805, 96] on button "Drop in" at bounding box center [807, 90] width 65 height 24
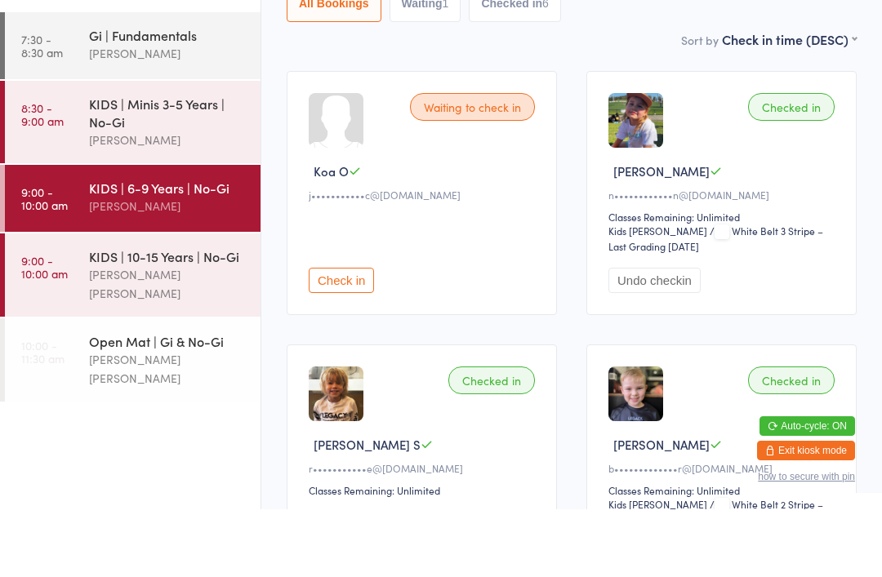
scroll to position [19, 0]
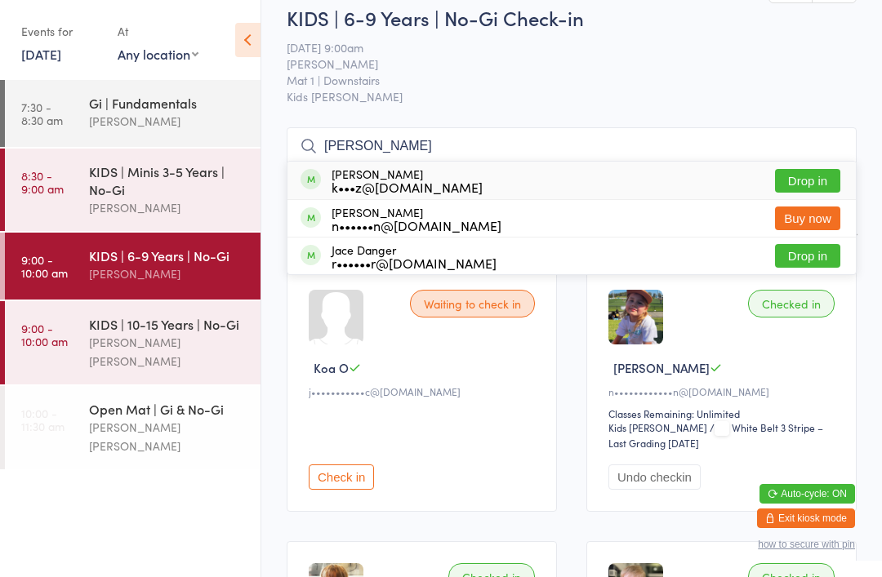
type input "[PERSON_NAME]"
click at [805, 179] on button "Drop in" at bounding box center [807, 181] width 65 height 24
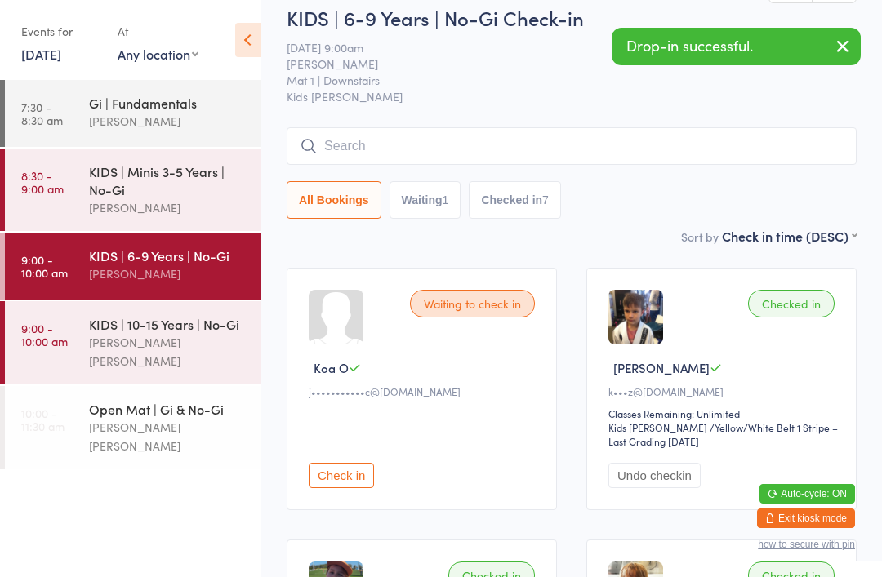
click at [755, 211] on div "All Bookings Waiting 1 Checked in 7" at bounding box center [572, 200] width 570 height 38
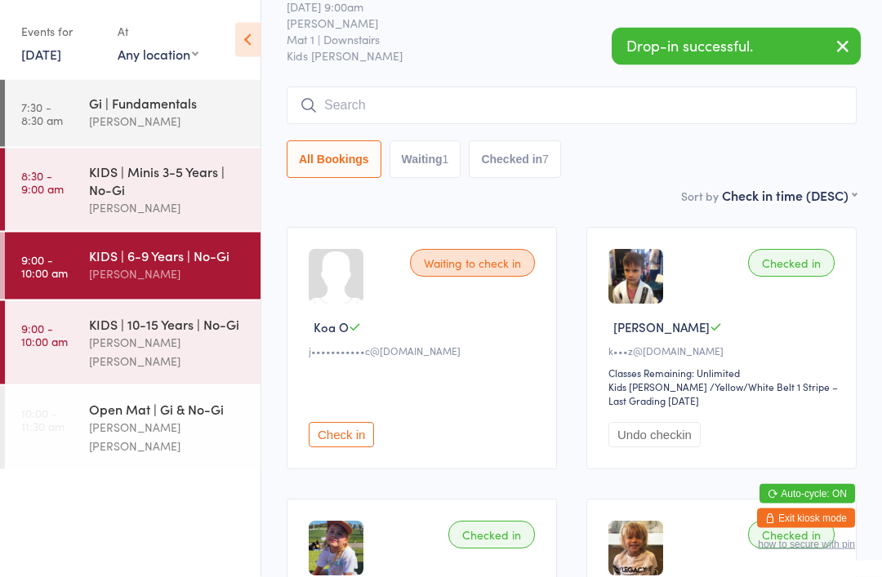
scroll to position [60, 0]
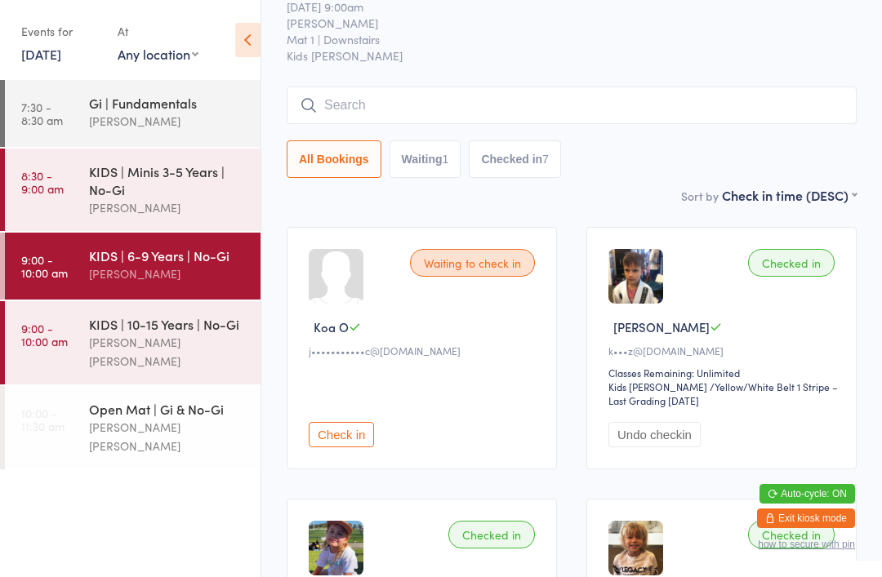
click at [366, 111] on input "search" at bounding box center [572, 106] width 570 height 38
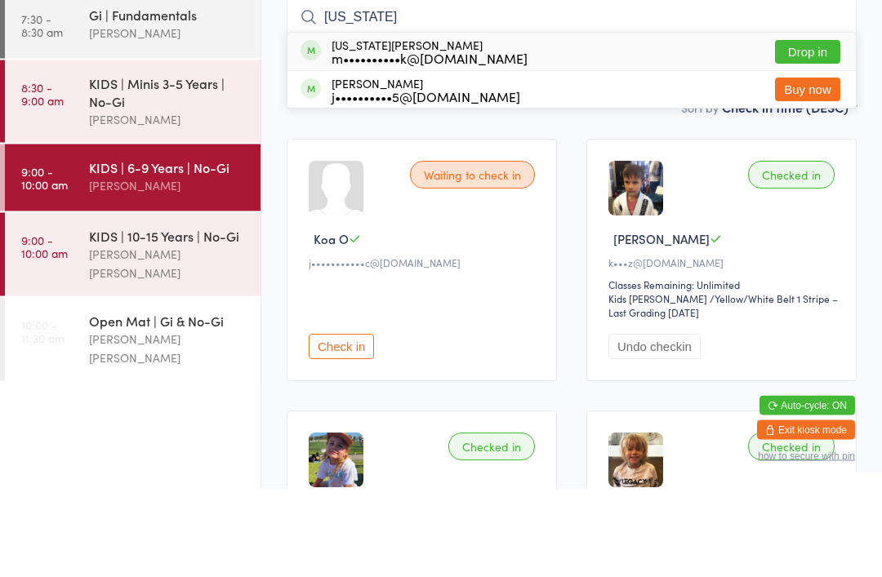
type input "[US_STATE]"
click at [804, 129] on button "Drop in" at bounding box center [807, 141] width 65 height 24
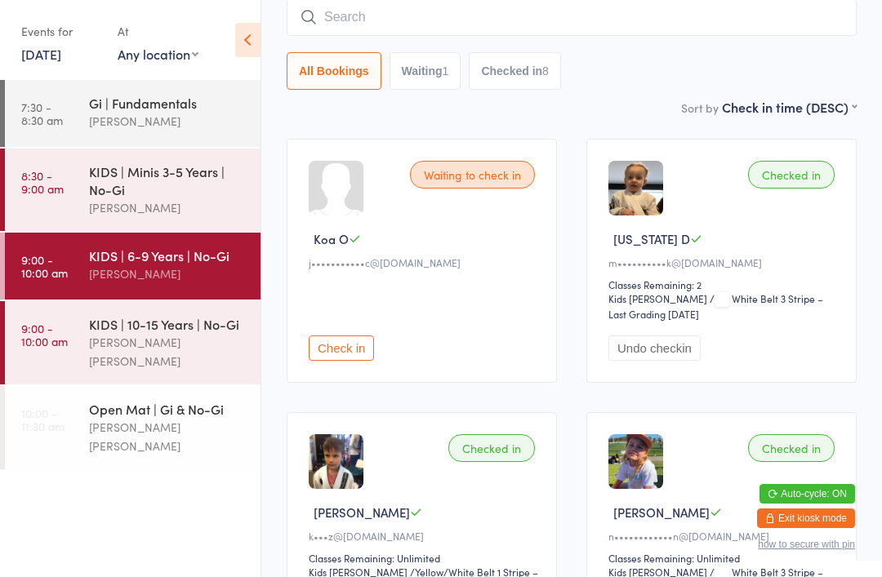
click at [141, 333] on div "KIDS | 10-15 Years | No-Gi" at bounding box center [168, 324] width 158 height 18
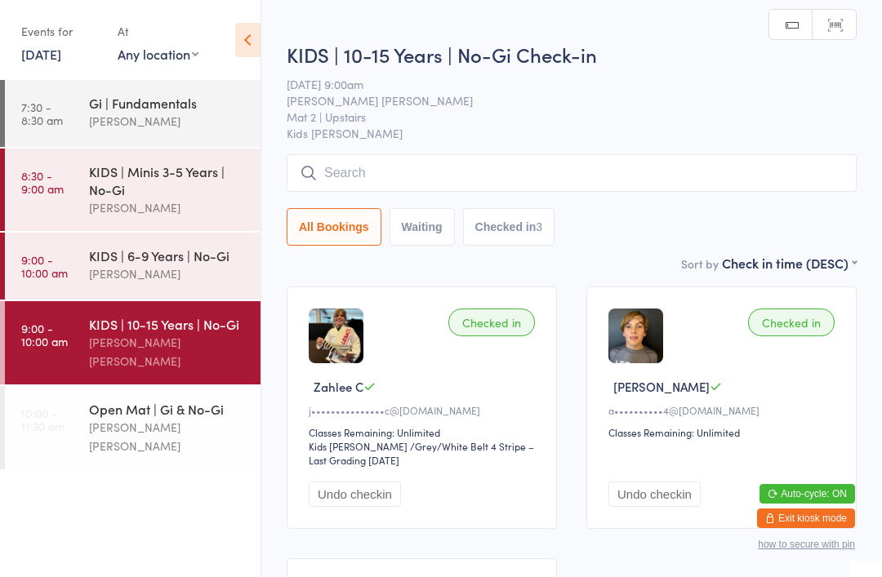
click at [436, 168] on input "search" at bounding box center [572, 173] width 570 height 38
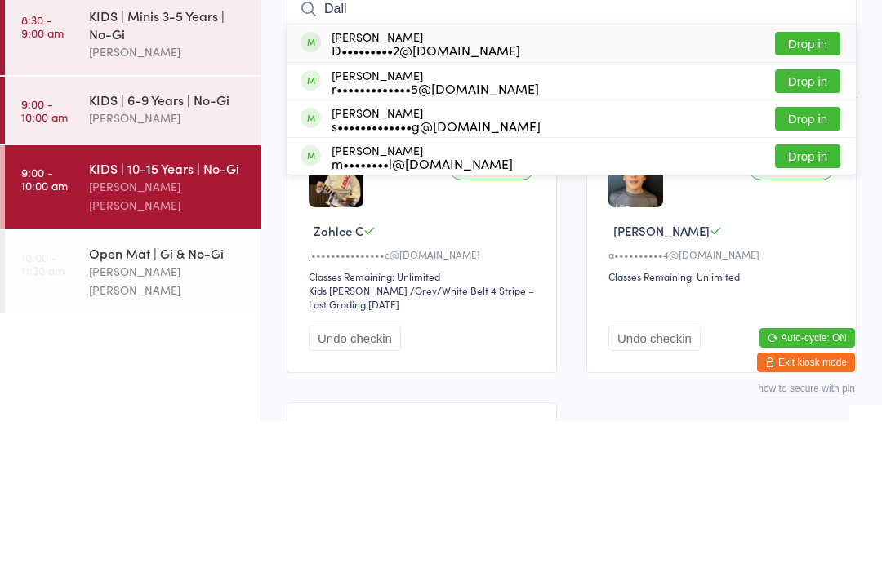
type input "Dall"
click at [819, 188] on button "Drop in" at bounding box center [807, 200] width 65 height 24
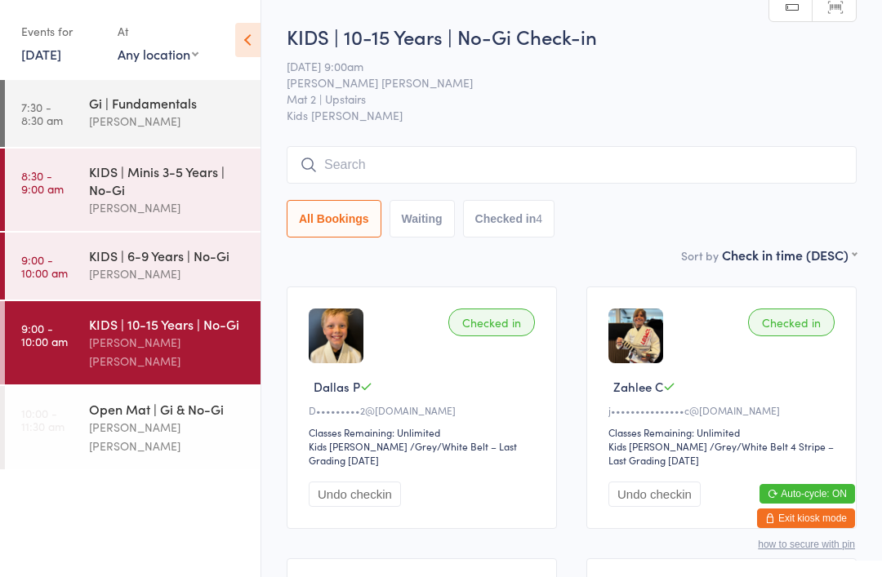
click at [622, 182] on input "search" at bounding box center [572, 165] width 570 height 38
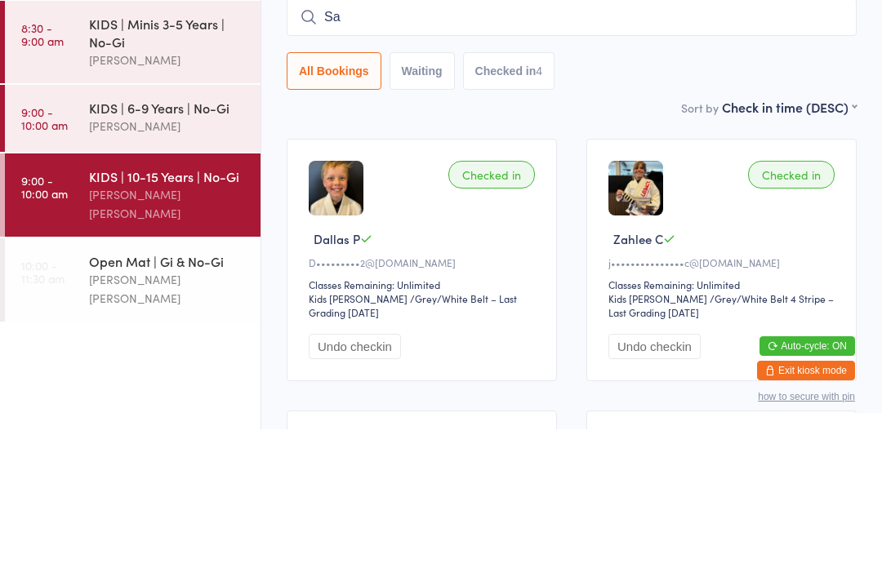
type input "Sav"
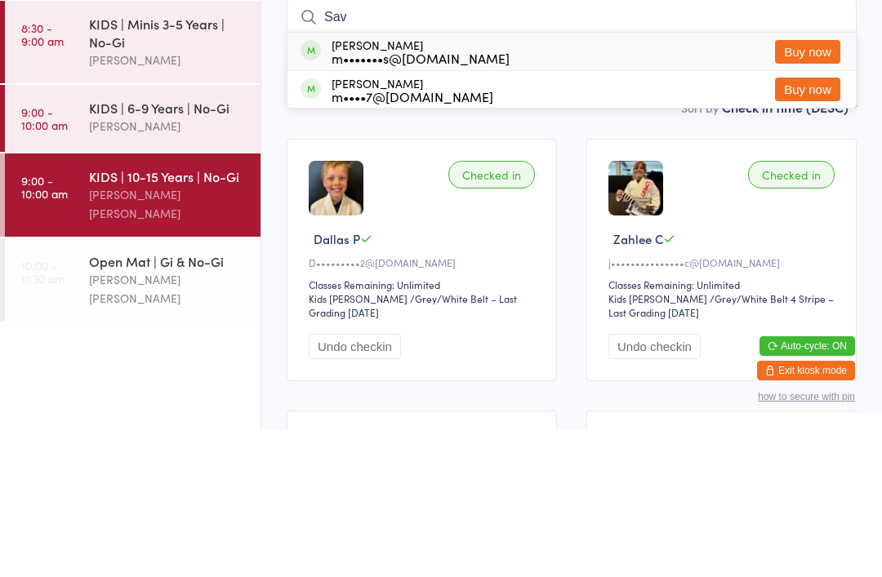
click at [138, 264] on div "[PERSON_NAME]" at bounding box center [168, 273] width 158 height 19
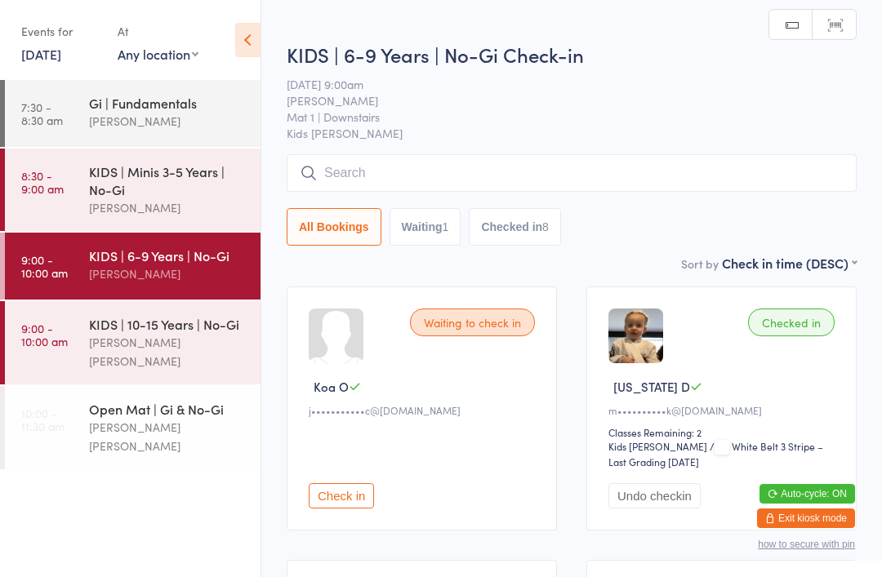
click at [479, 175] on input "search" at bounding box center [572, 173] width 570 height 38
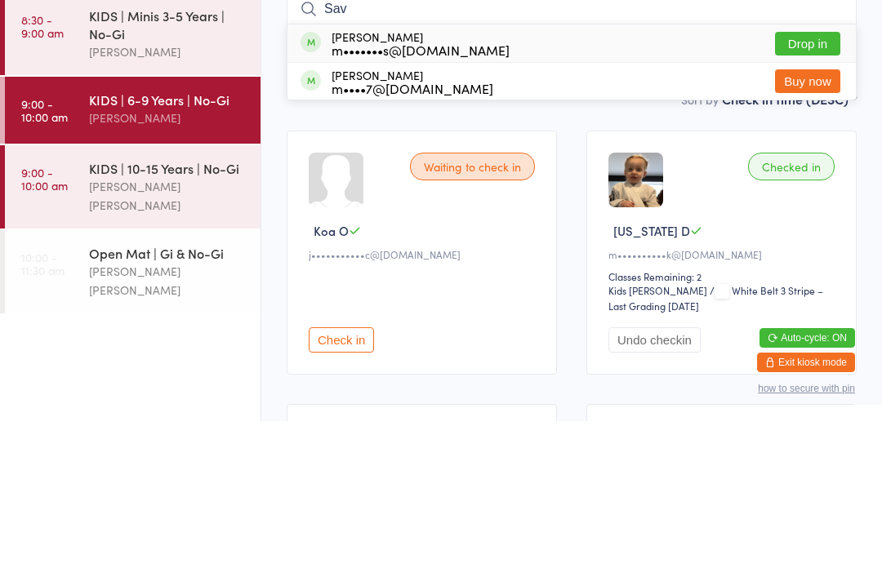
type input "Sav"
click at [809, 188] on button "Drop in" at bounding box center [807, 200] width 65 height 24
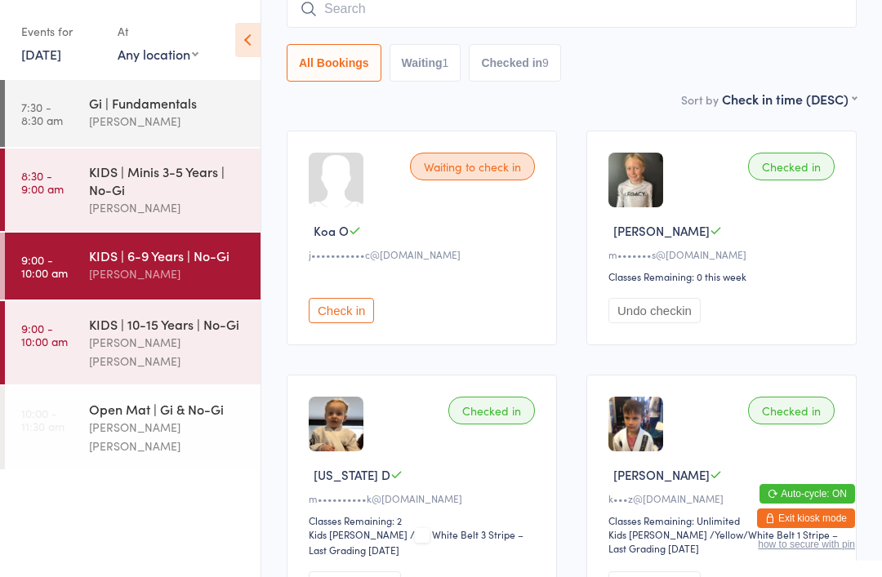
click at [210, 323] on div "KIDS | 10-15 Years | No-Gi" at bounding box center [168, 324] width 158 height 18
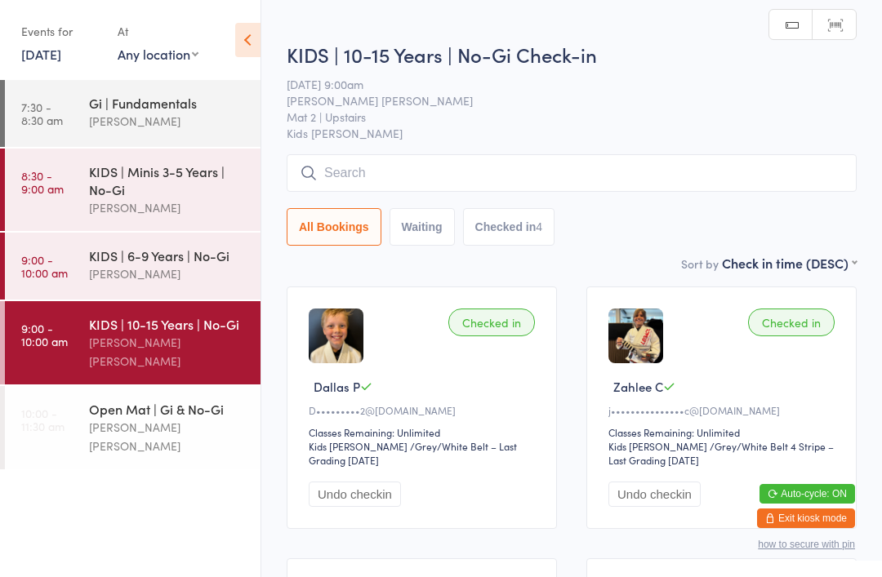
click at [511, 182] on input "search" at bounding box center [572, 173] width 570 height 38
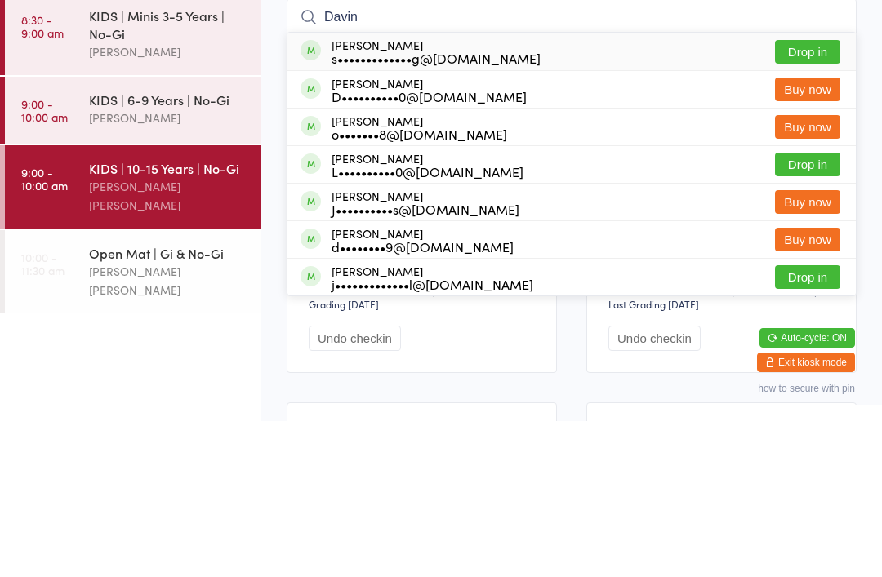
type input "Davin"
click at [643, 189] on div "[PERSON_NAME] s•••••••••••••g@[DOMAIN_NAME] Drop in" at bounding box center [571, 208] width 568 height 38
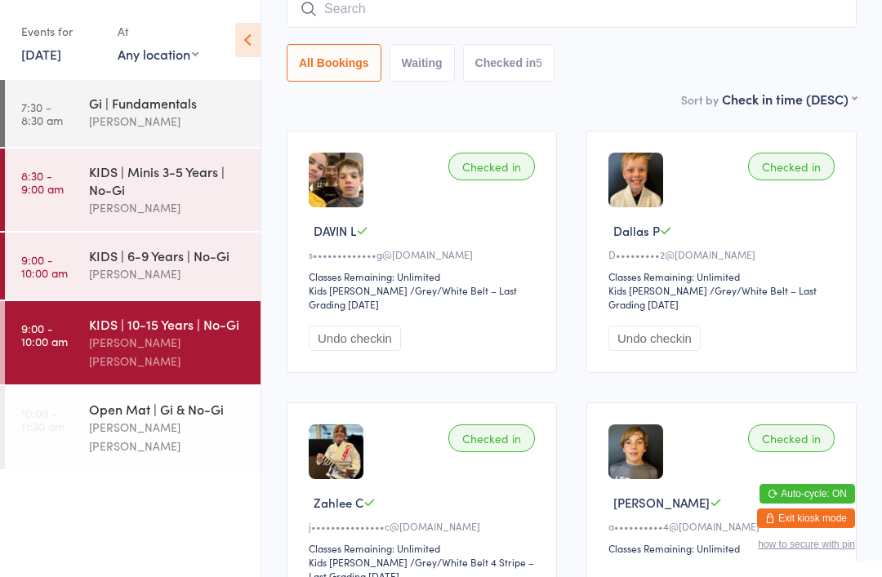
click at [775, 27] on input "search" at bounding box center [572, 9] width 570 height 38
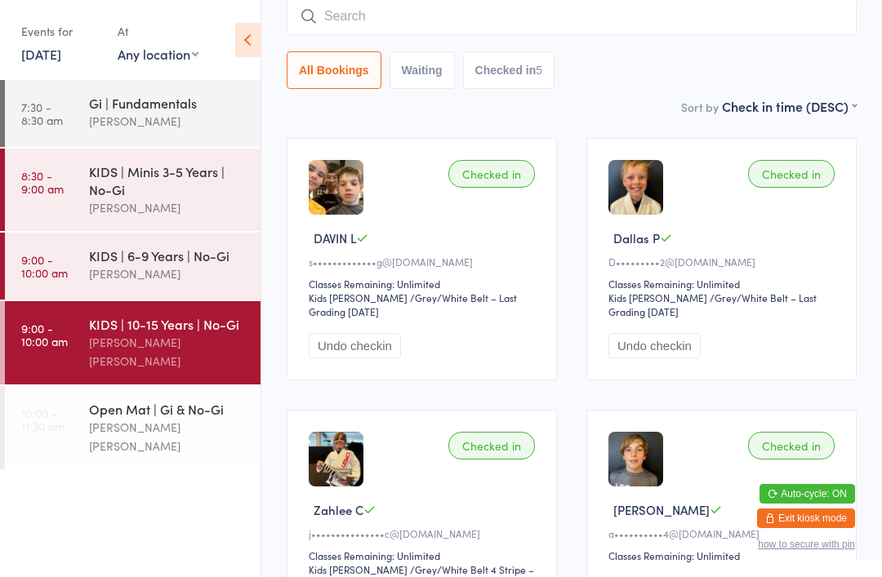
scroll to position [148, 0]
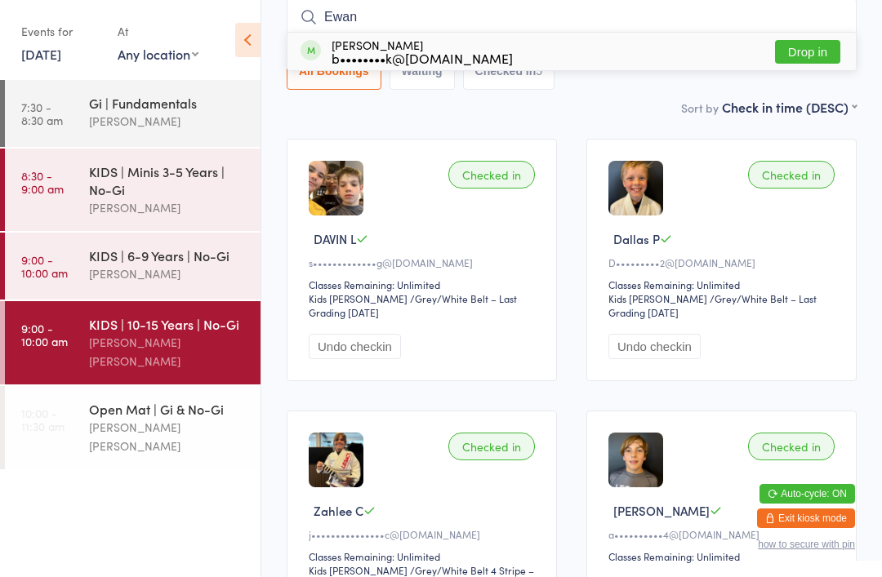
type input "Ewan"
click at [812, 58] on button "Drop in" at bounding box center [807, 52] width 65 height 24
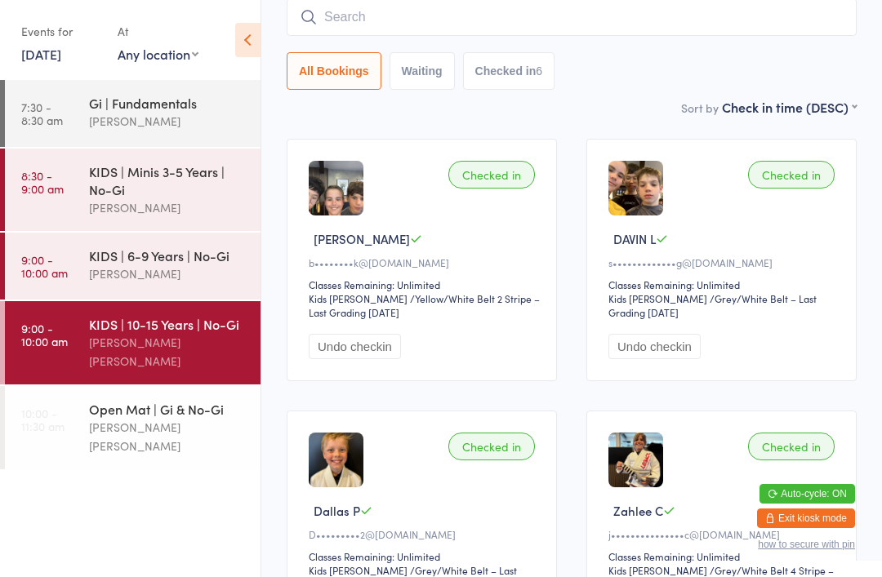
click at [817, 18] on input "search" at bounding box center [572, 17] width 570 height 38
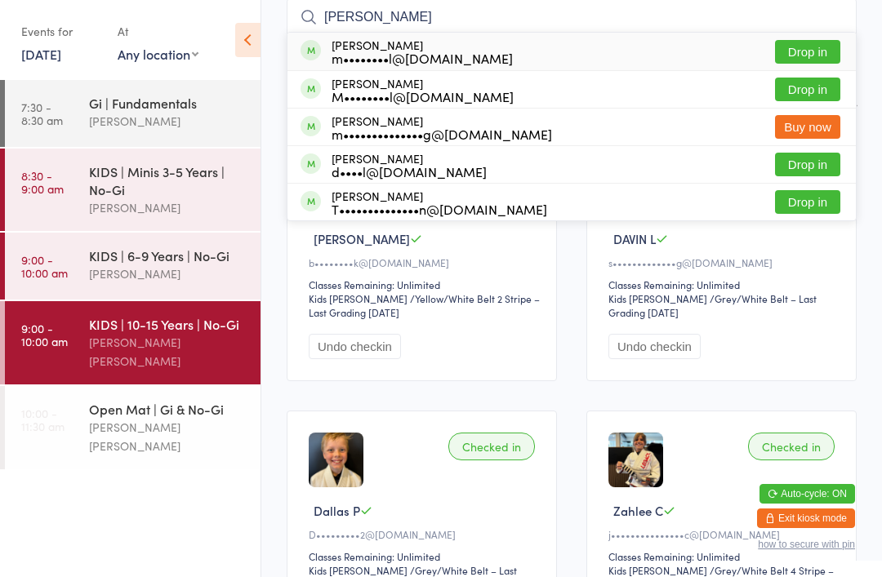
type input "[PERSON_NAME]"
click at [827, 53] on button "Drop in" at bounding box center [807, 52] width 65 height 24
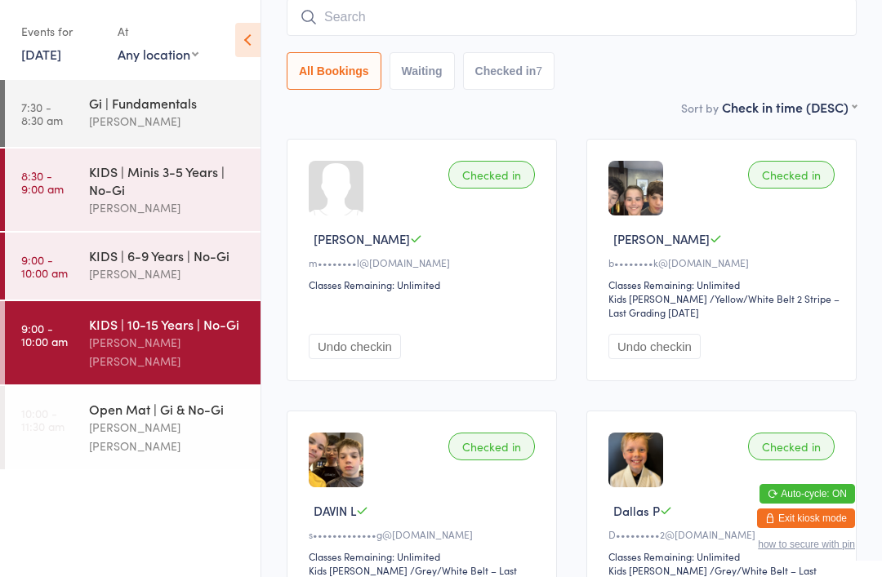
click at [571, 26] on input "search" at bounding box center [572, 17] width 570 height 38
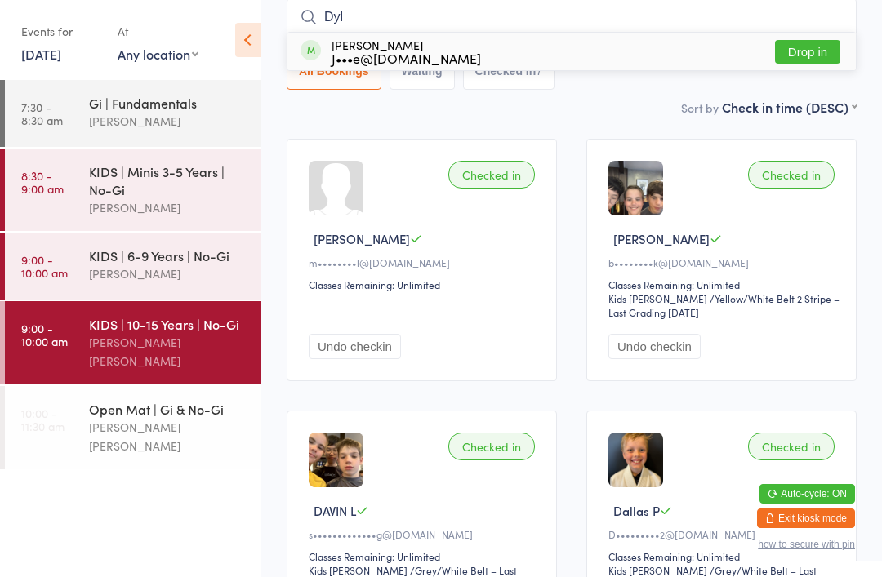
type input "Dyl"
click at [402, 51] on div "J•••e@[DOMAIN_NAME]" at bounding box center [405, 57] width 149 height 13
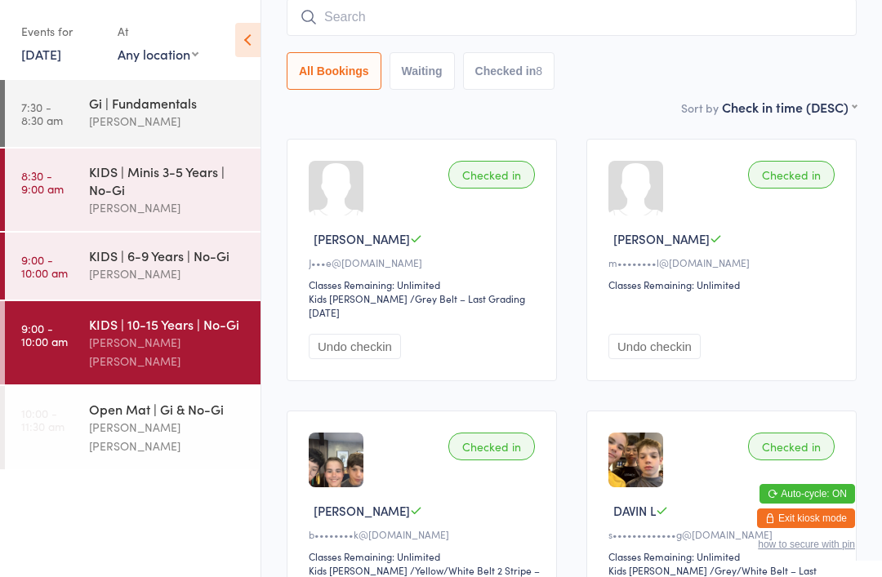
click at [250, 34] on icon at bounding box center [247, 40] width 25 height 34
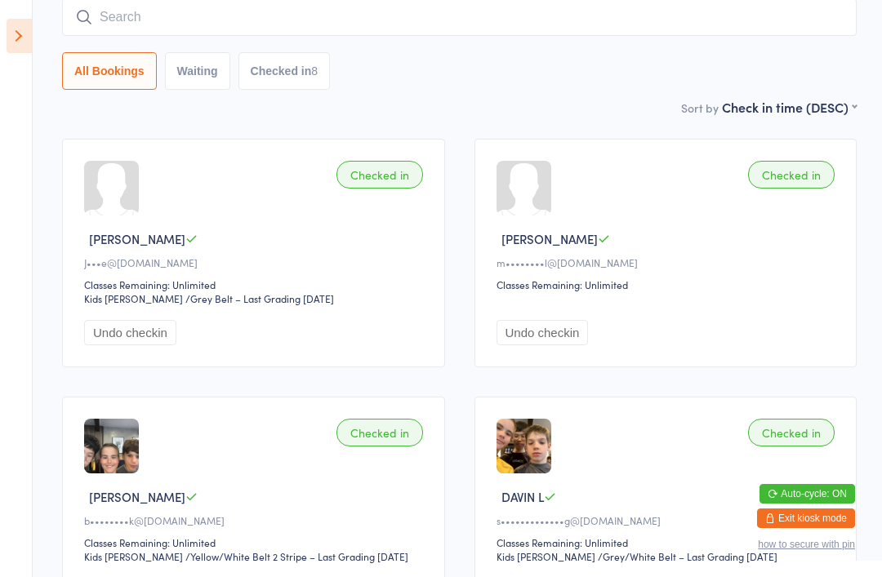
click at [26, 32] on icon at bounding box center [19, 36] width 25 height 34
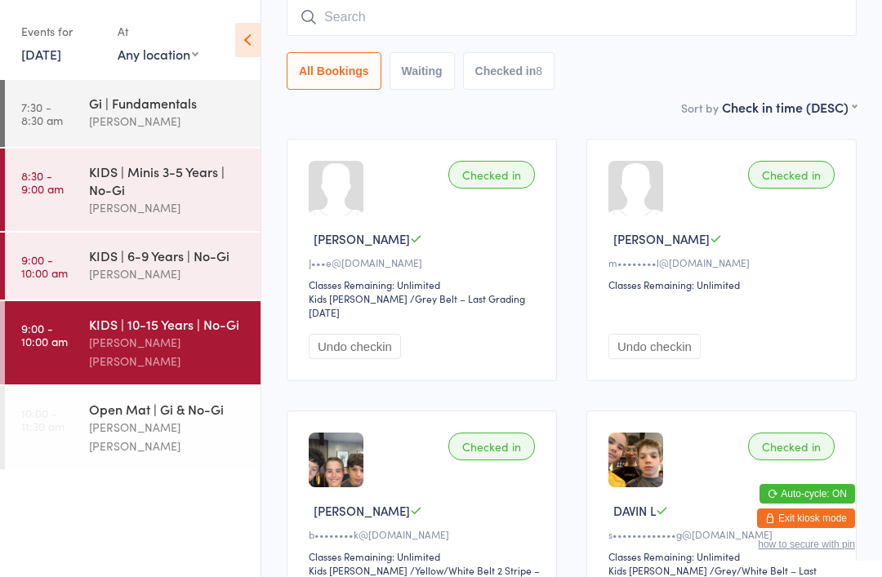
click at [58, 50] on link "[DATE]" at bounding box center [41, 54] width 40 height 18
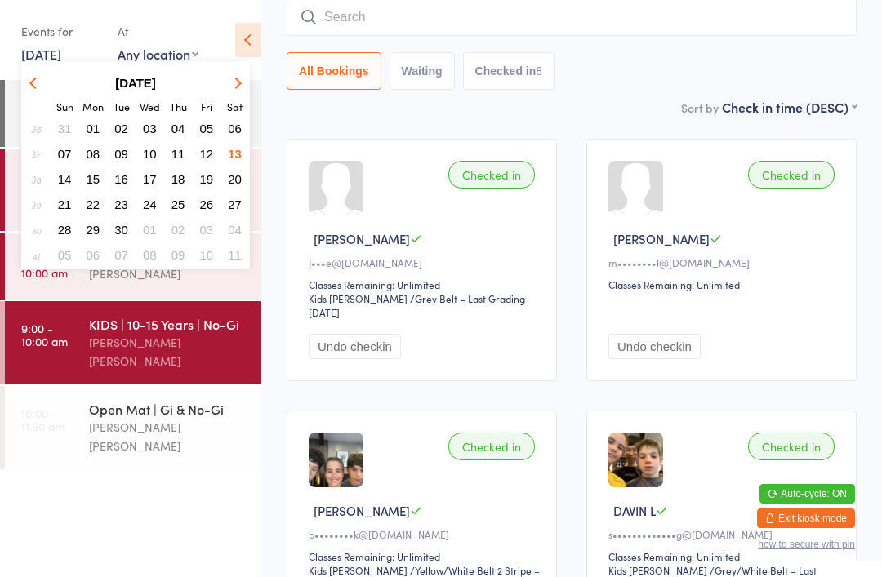
click at [209, 151] on span "12" at bounding box center [207, 154] width 14 height 14
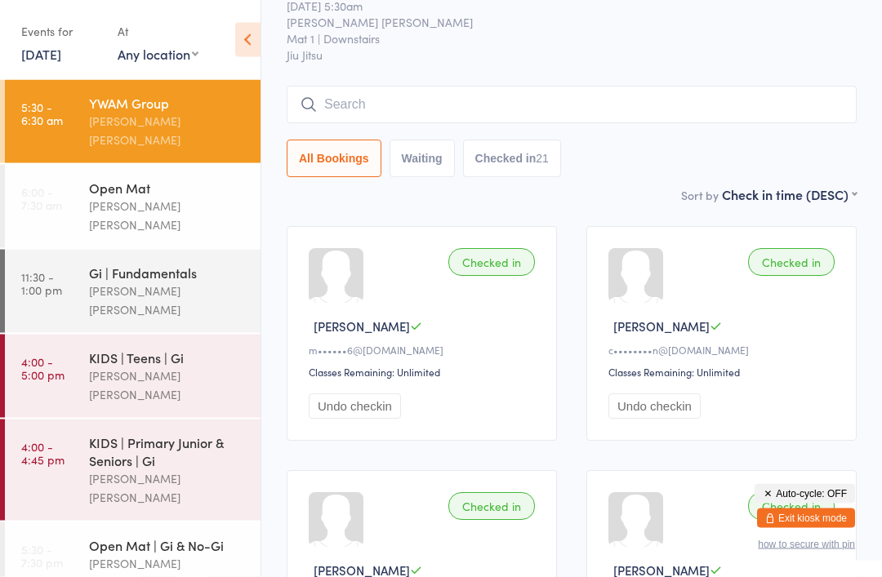
scroll to position [60, 0]
click at [134, 349] on div "KIDS | Teens | Gi" at bounding box center [168, 358] width 158 height 18
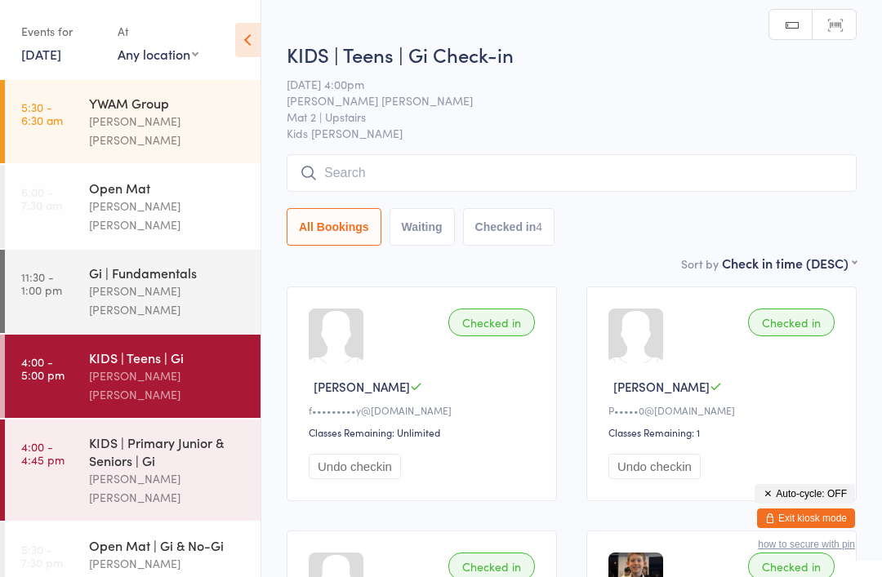
click at [363, 170] on input "search" at bounding box center [572, 173] width 570 height 38
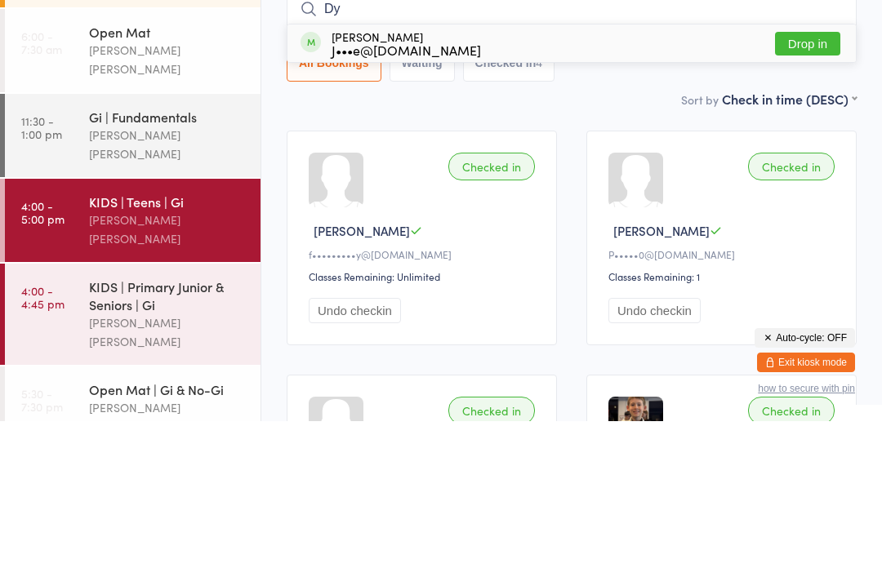
type input "Dy"
click at [361, 199] on div "J•••e@[DOMAIN_NAME]" at bounding box center [405, 205] width 149 height 13
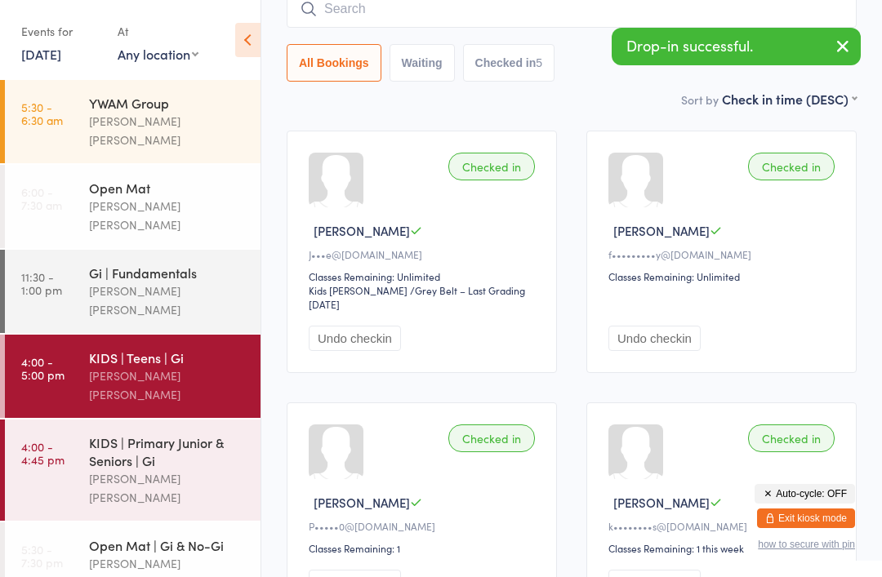
click at [61, 59] on link "[DATE]" at bounding box center [41, 54] width 40 height 18
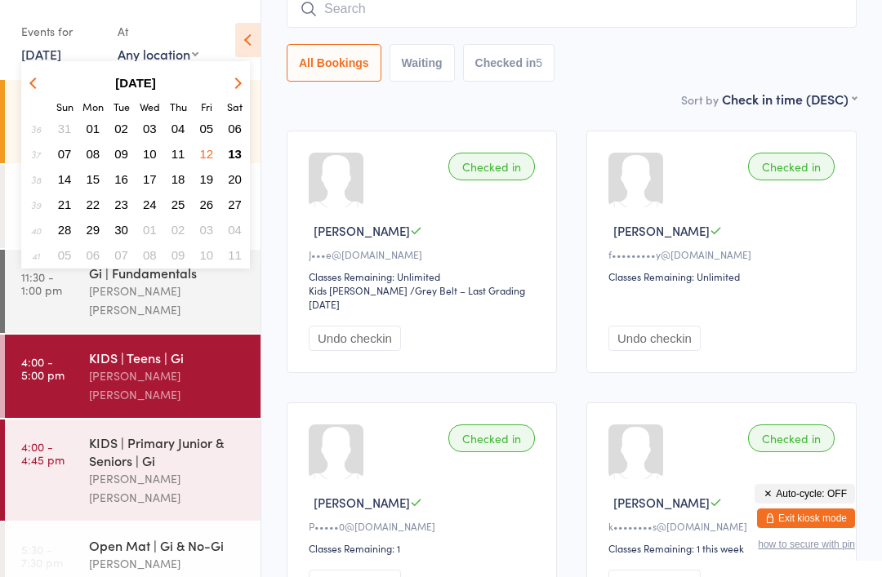
click at [231, 158] on span "13" at bounding box center [235, 154] width 14 height 14
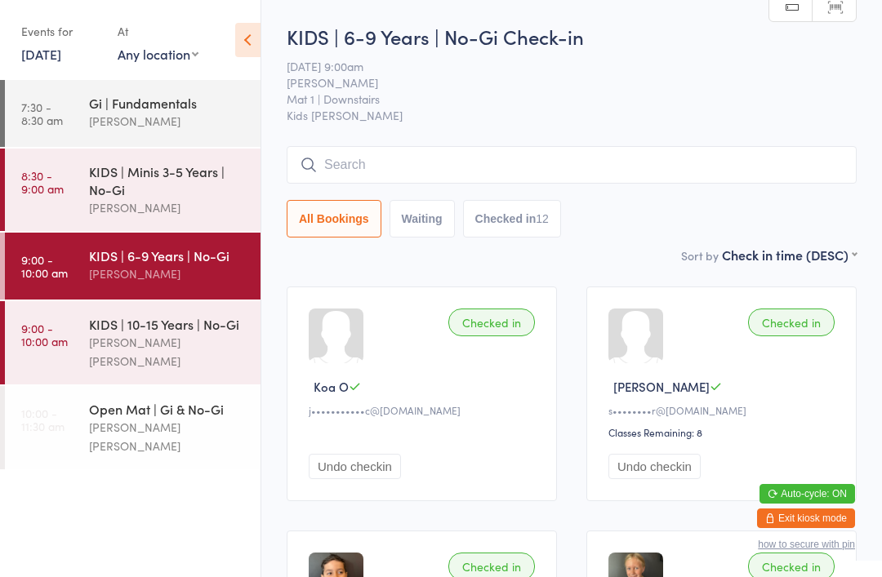
click at [397, 167] on input "search" at bounding box center [572, 165] width 570 height 38
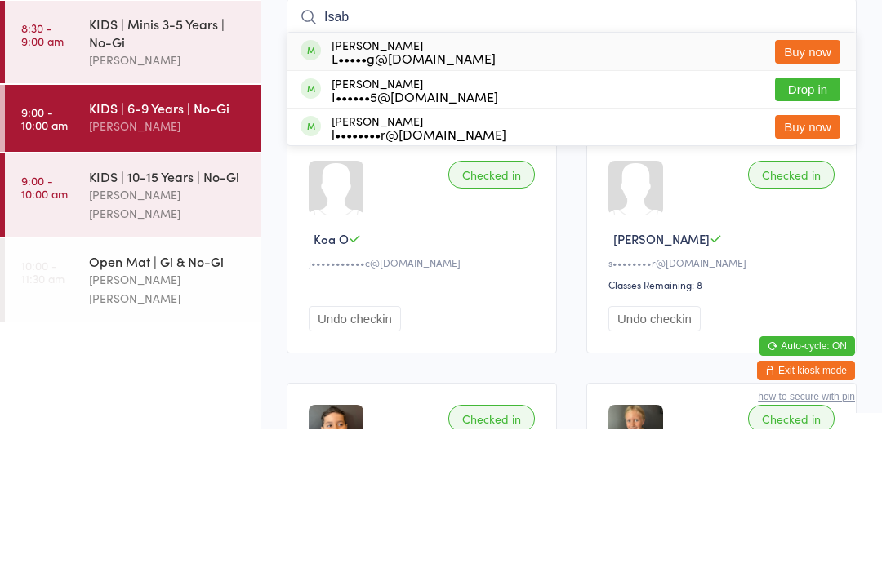
type input "Isabe"
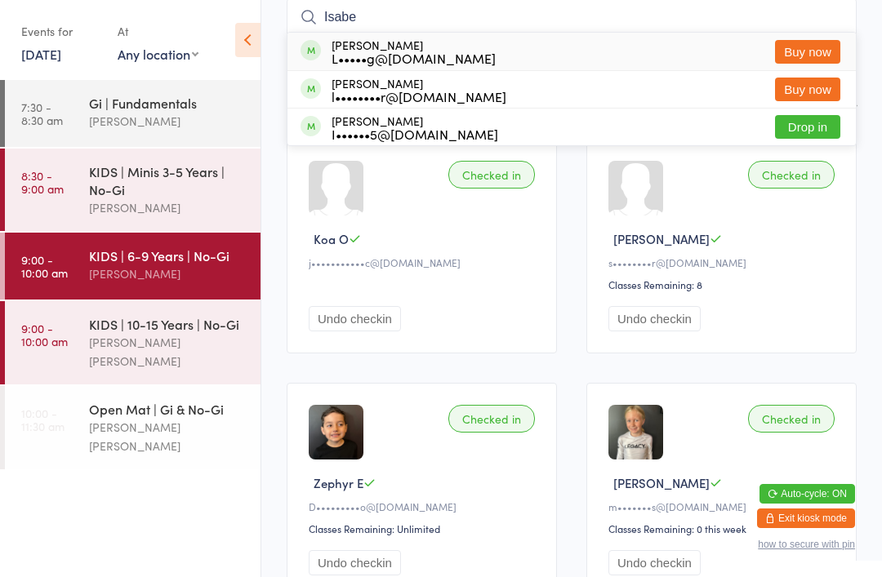
click at [166, 339] on div "[PERSON_NAME] [PERSON_NAME]" at bounding box center [168, 352] width 158 height 38
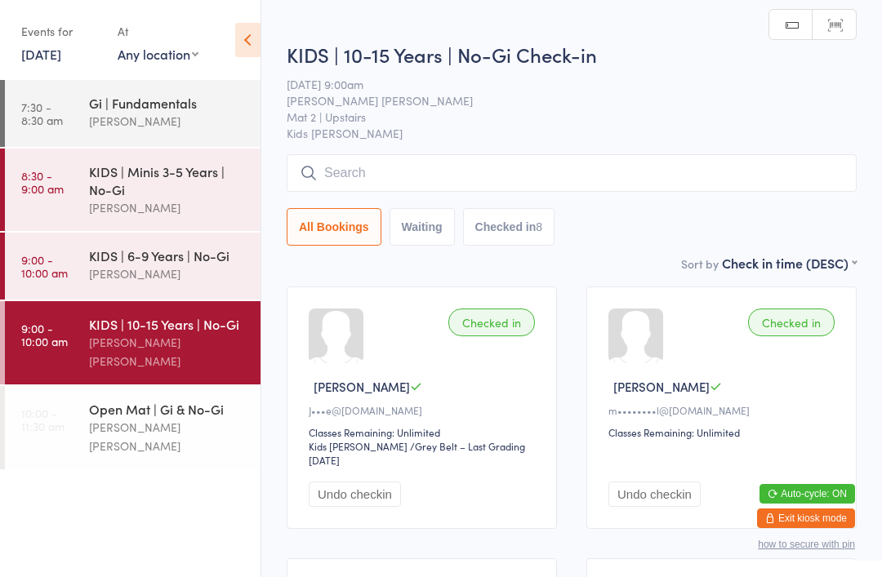
click at [601, 174] on input "search" at bounding box center [572, 173] width 570 height 38
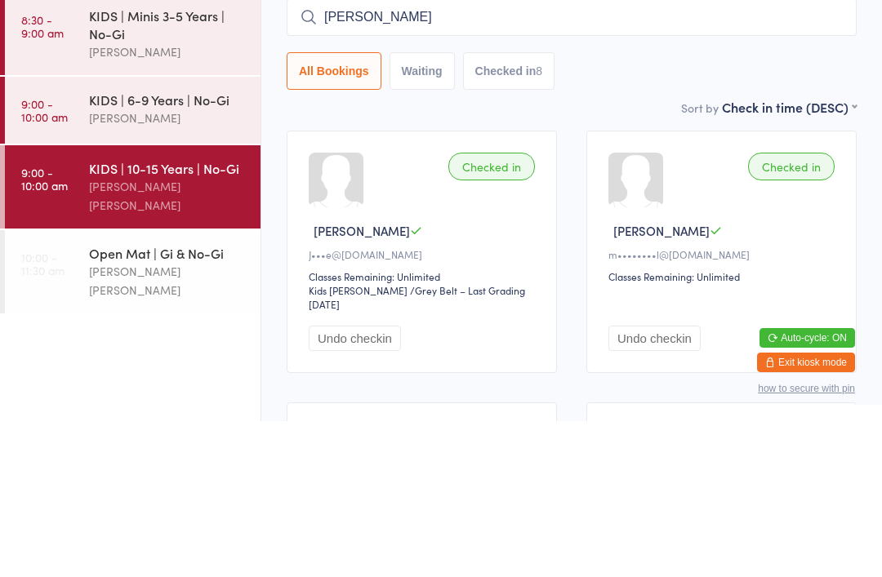
type input "[PERSON_NAME]"
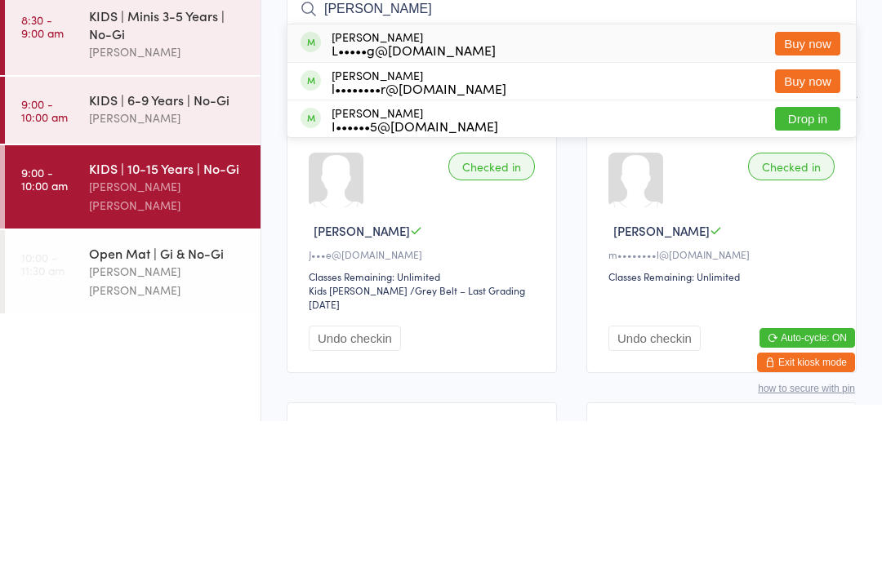
click at [166, 198] on div "[PERSON_NAME]" at bounding box center [168, 207] width 158 height 19
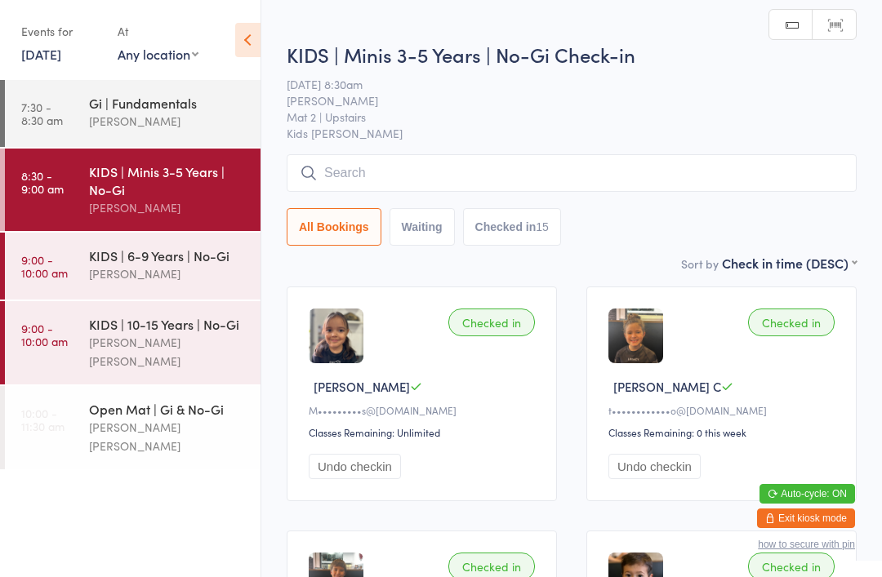
click at [420, 176] on input "search" at bounding box center [572, 173] width 570 height 38
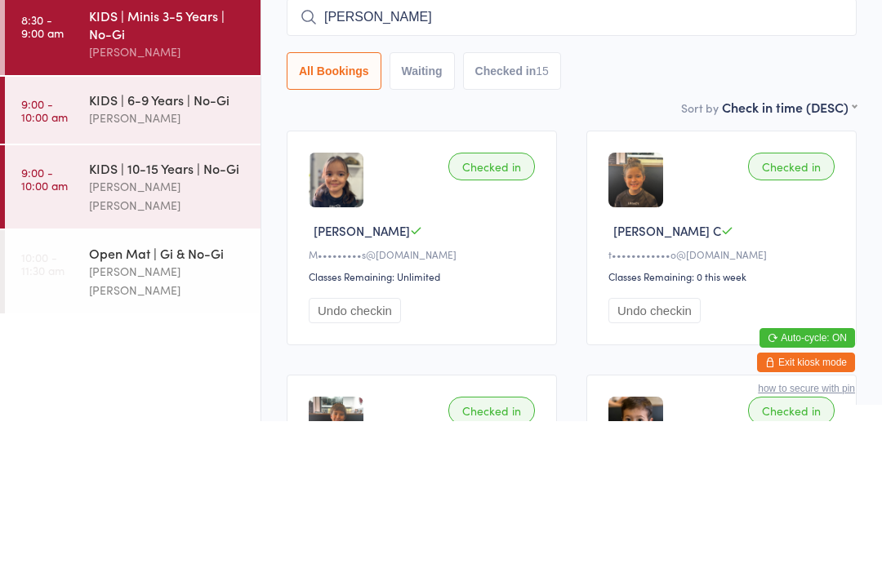
type input "[PERSON_NAME]"
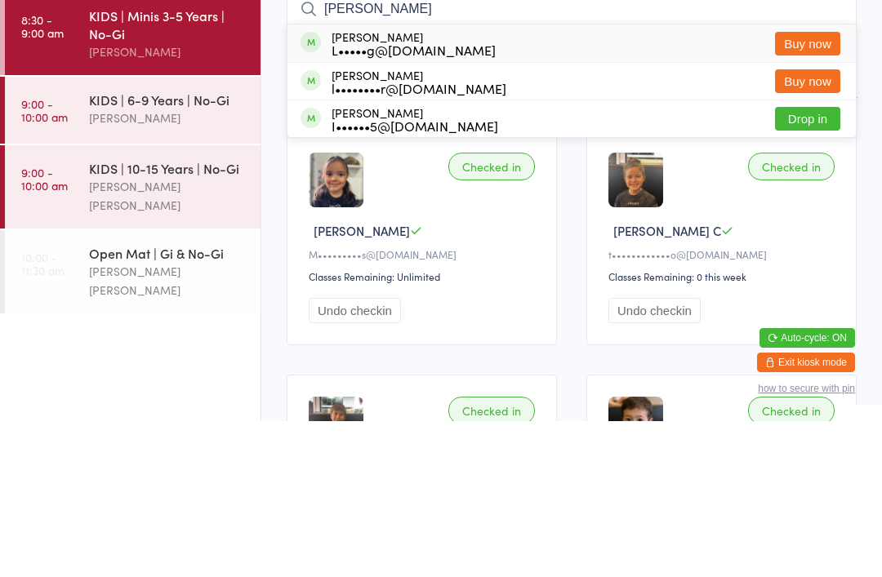
scroll to position [156, 0]
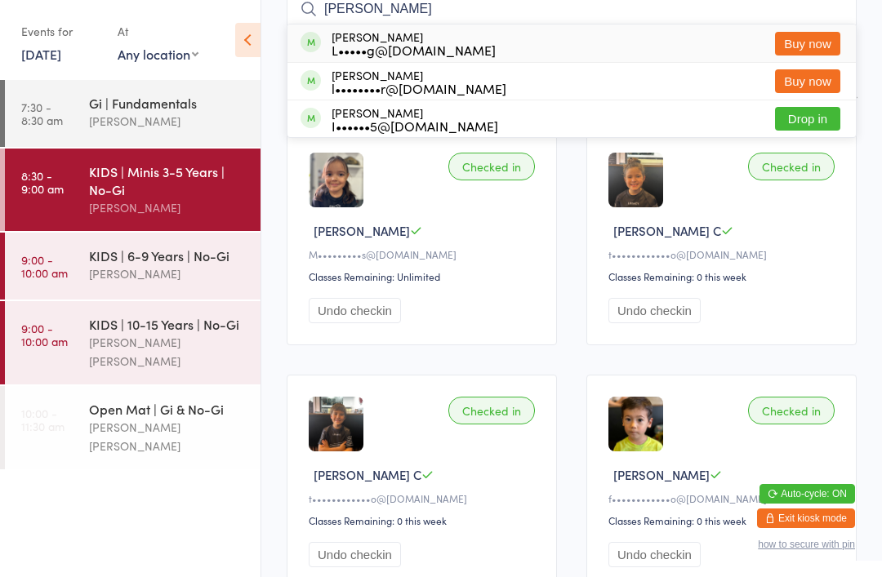
click at [140, 178] on div "KIDS | Minis 3-5 Years | No-Gi" at bounding box center [168, 180] width 158 height 36
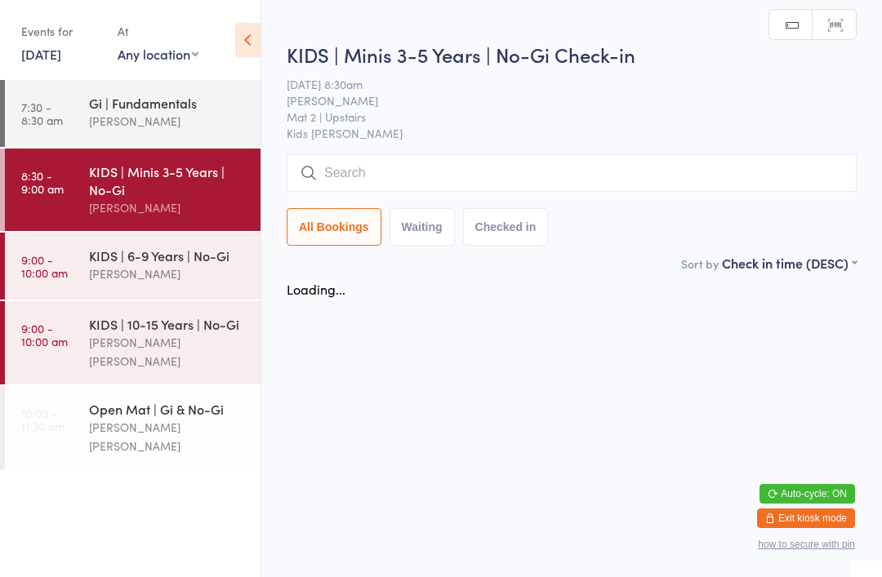
scroll to position [0, 0]
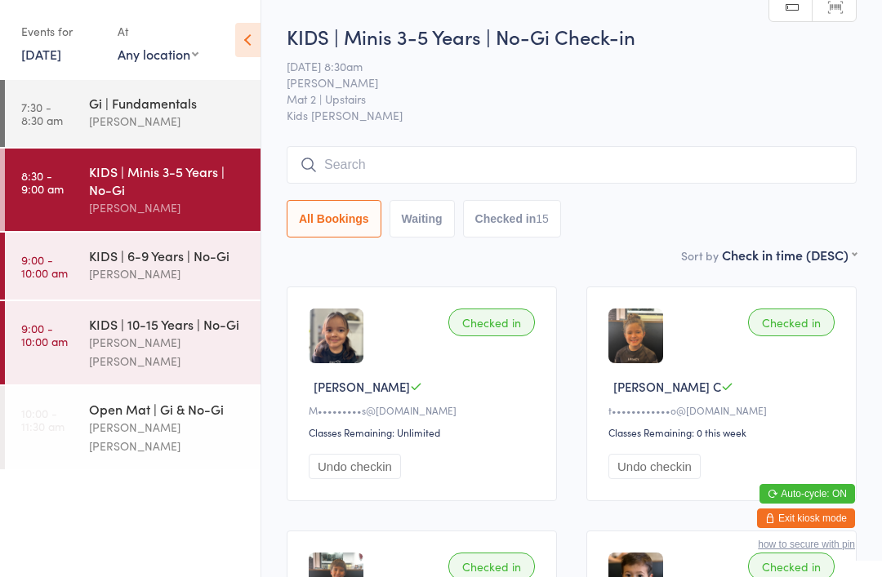
click at [148, 276] on div "[PERSON_NAME]" at bounding box center [168, 273] width 158 height 19
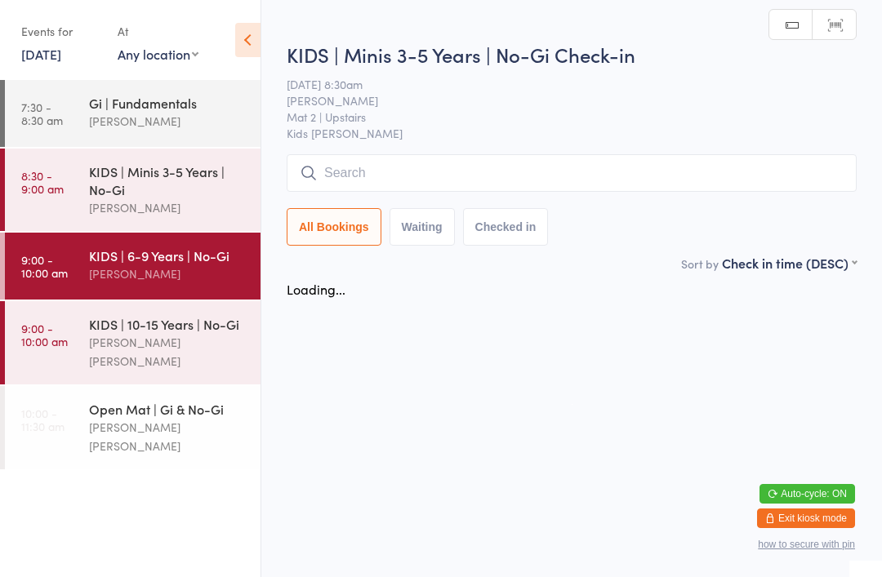
click at [413, 167] on input "search" at bounding box center [572, 173] width 570 height 38
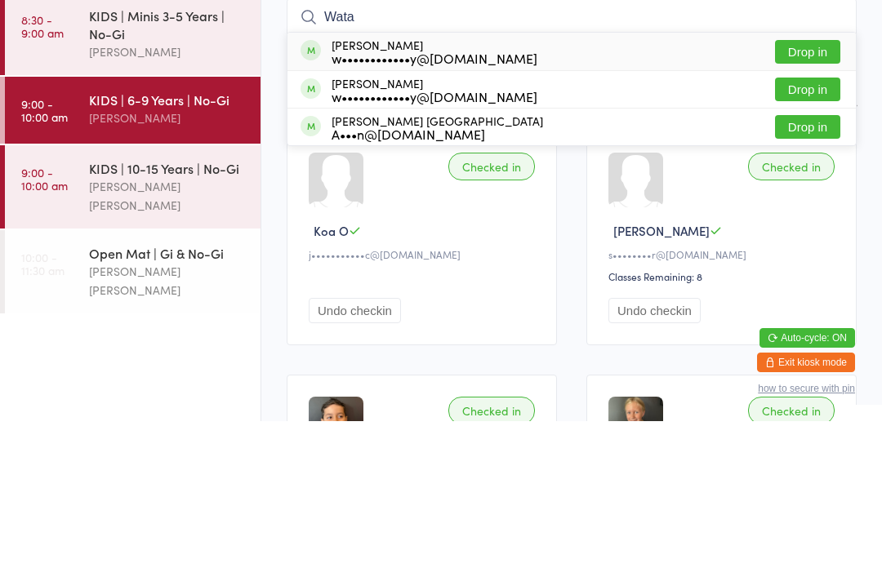
type input "Wata"
click at [825, 196] on button "Drop in" at bounding box center [807, 208] width 65 height 24
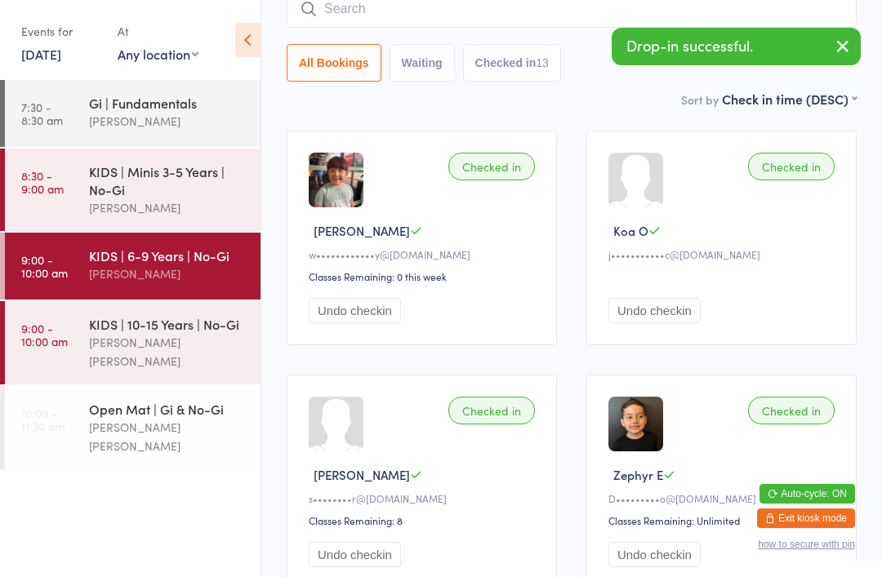
click at [429, 18] on input "search" at bounding box center [572, 9] width 570 height 38
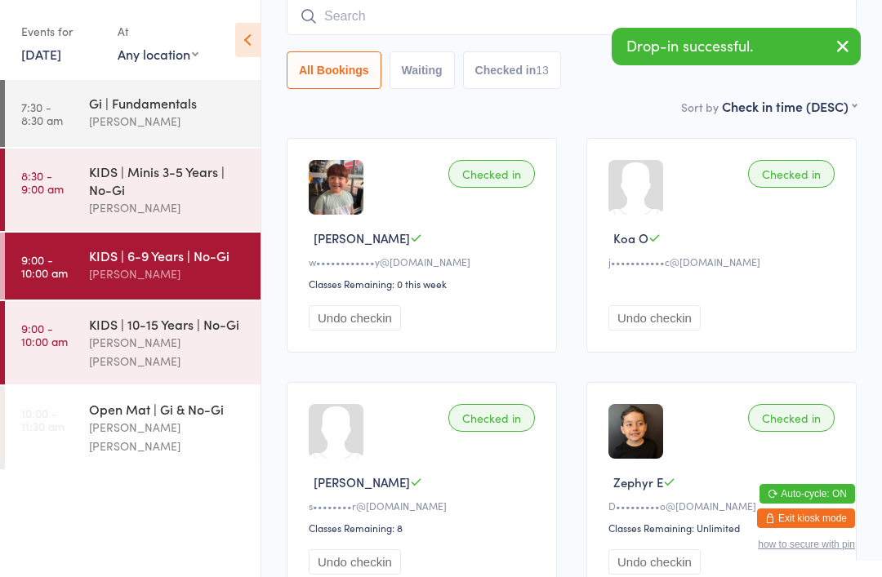
scroll to position [148, 0]
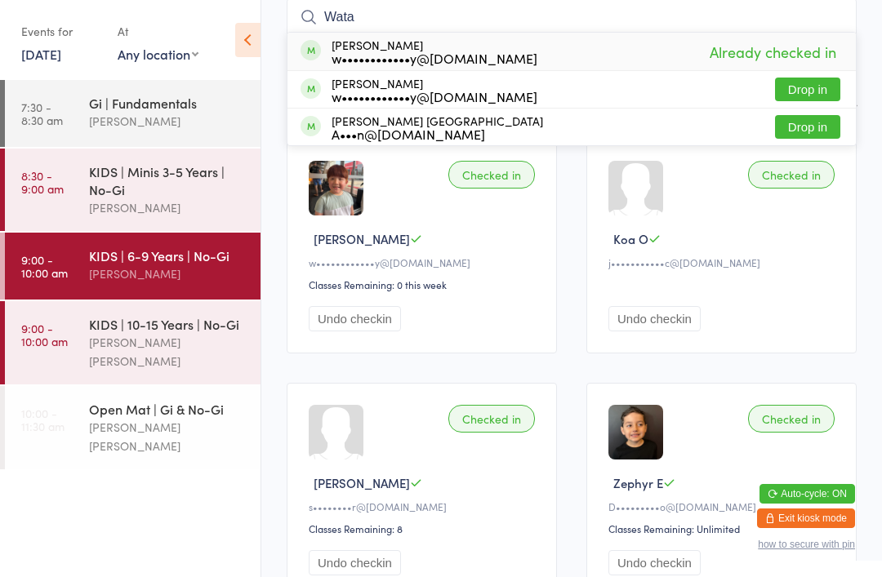
type input "Wata"
click at [820, 88] on button "Drop in" at bounding box center [807, 90] width 65 height 24
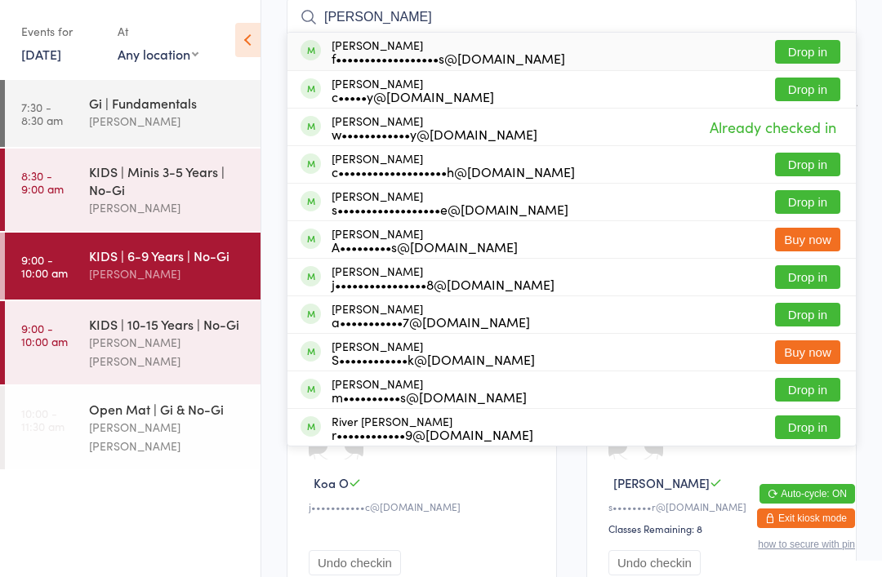
type input "[PERSON_NAME]"
click at [810, 52] on button "Drop in" at bounding box center [807, 52] width 65 height 24
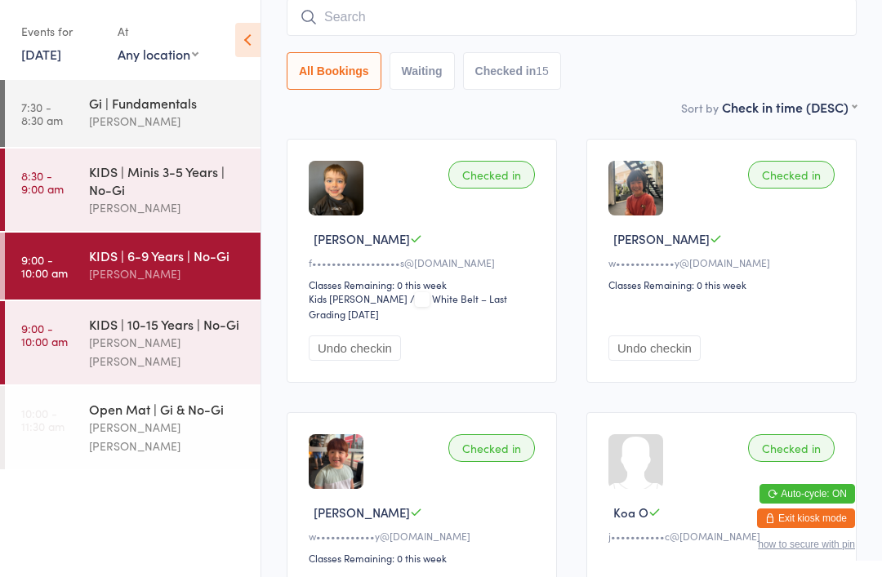
click at [529, 20] on input "search" at bounding box center [572, 17] width 570 height 38
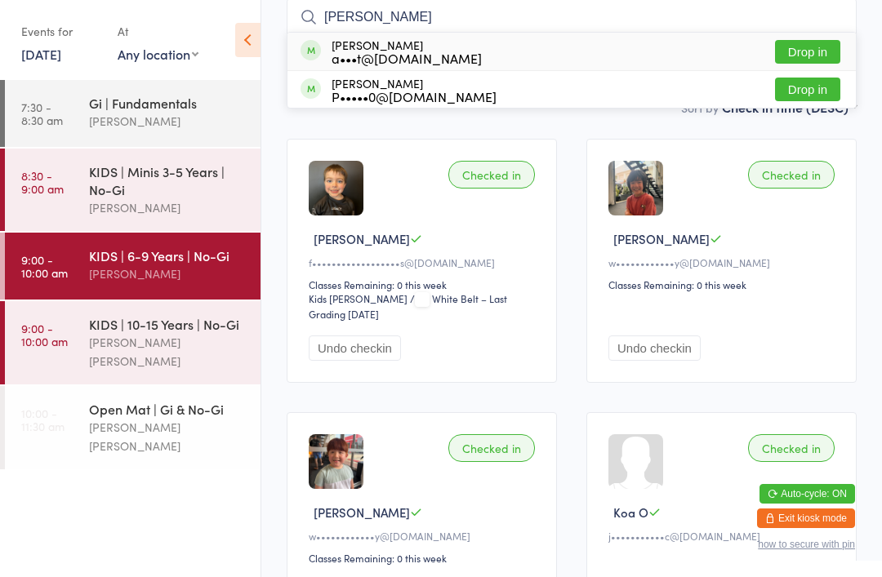
type input "[PERSON_NAME]"
click at [802, 53] on button "Drop in" at bounding box center [807, 52] width 65 height 24
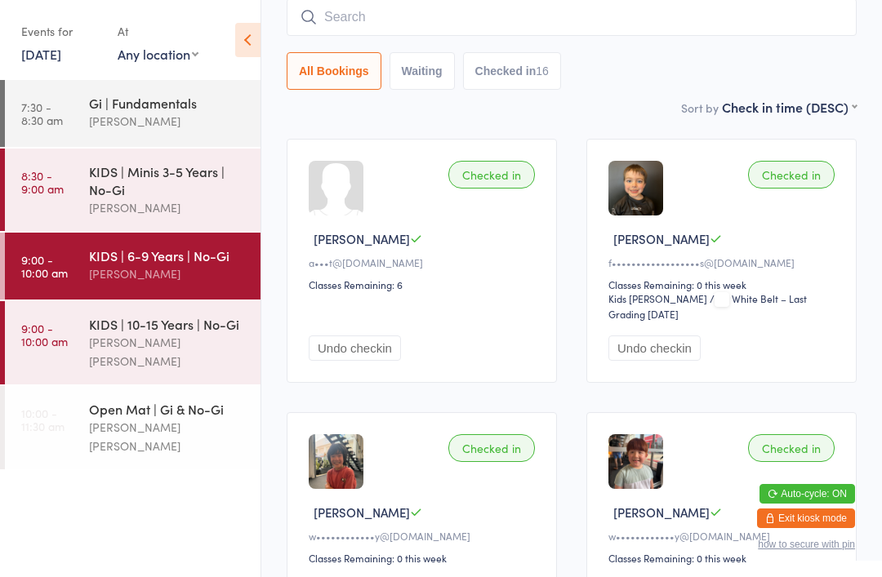
click at [344, 24] on input "search" at bounding box center [572, 17] width 570 height 38
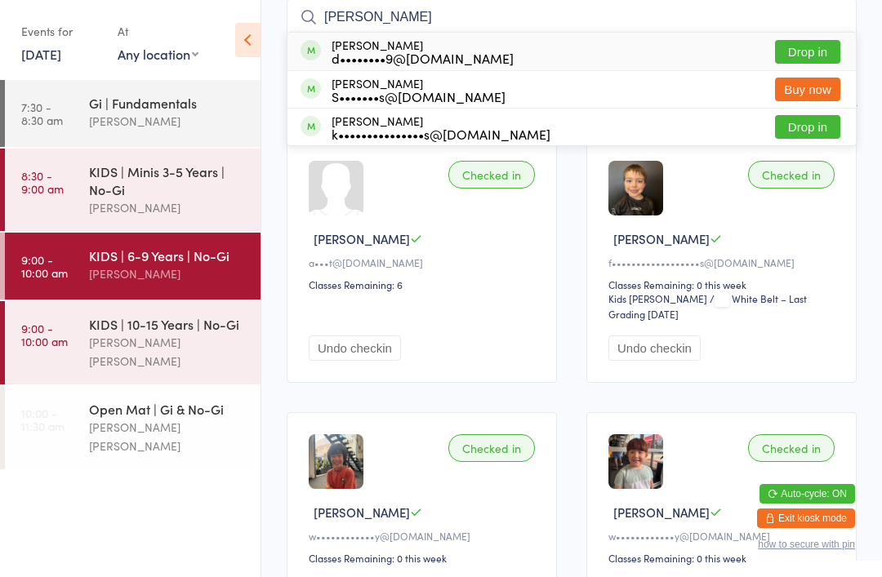
type input "[PERSON_NAME]"
click at [346, 51] on div "d••••••••9@[DOMAIN_NAME]" at bounding box center [422, 57] width 182 height 13
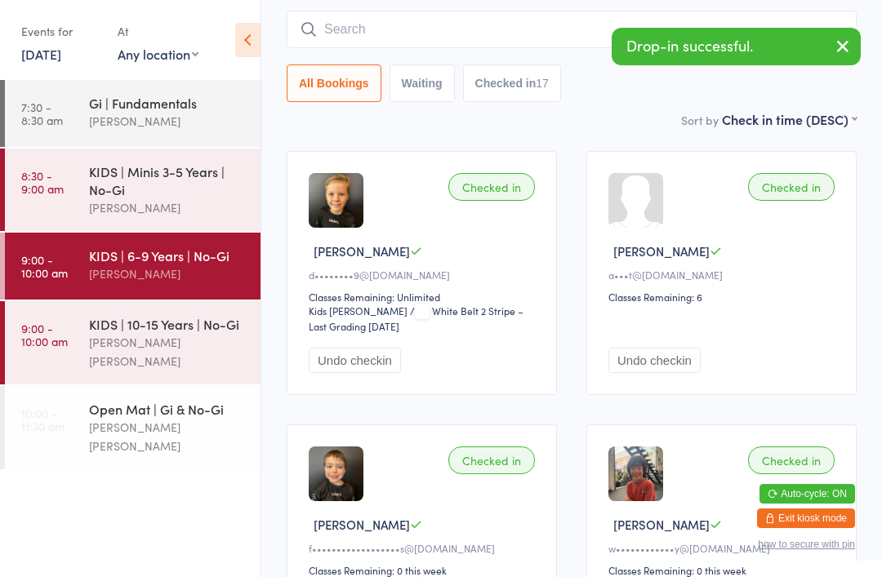
scroll to position [134, 0]
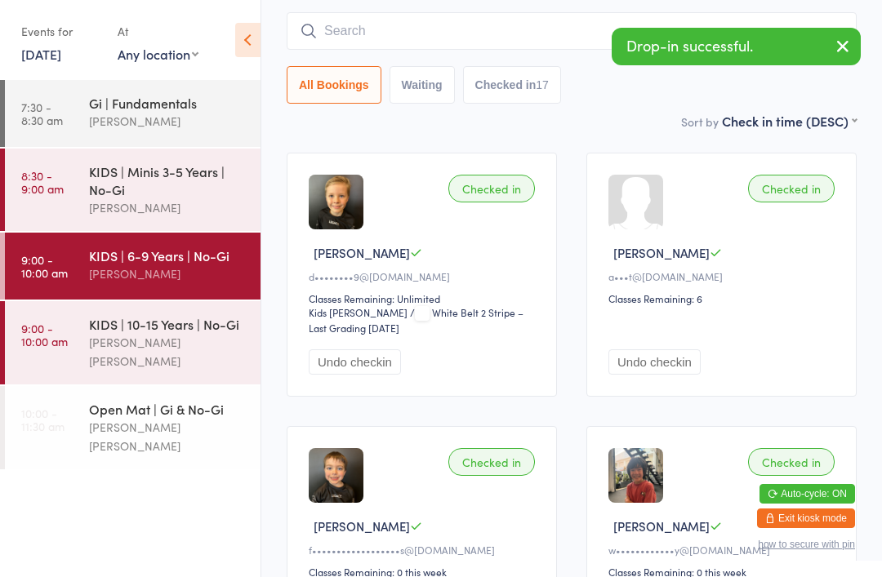
click at [97, 111] on div "Gi | Fundamentals" at bounding box center [168, 103] width 158 height 18
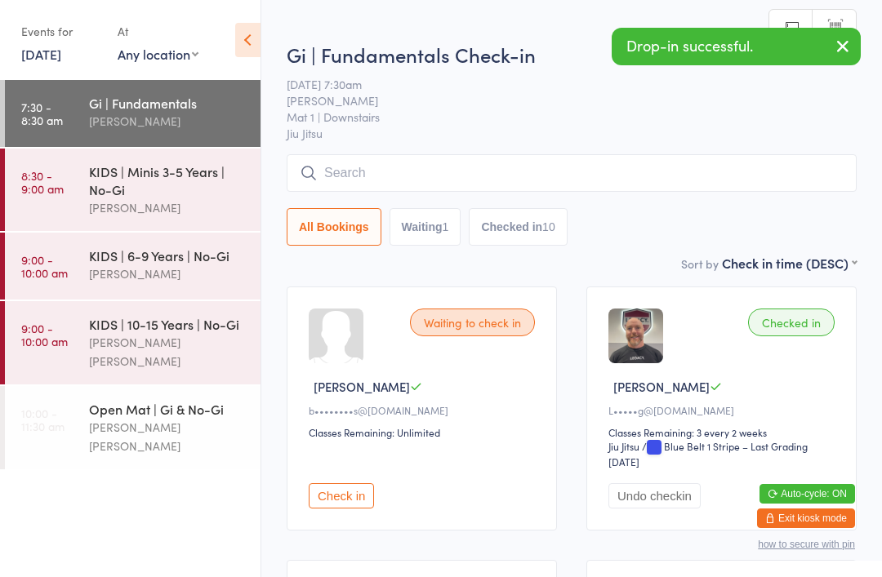
click at [362, 161] on input "search" at bounding box center [572, 173] width 570 height 38
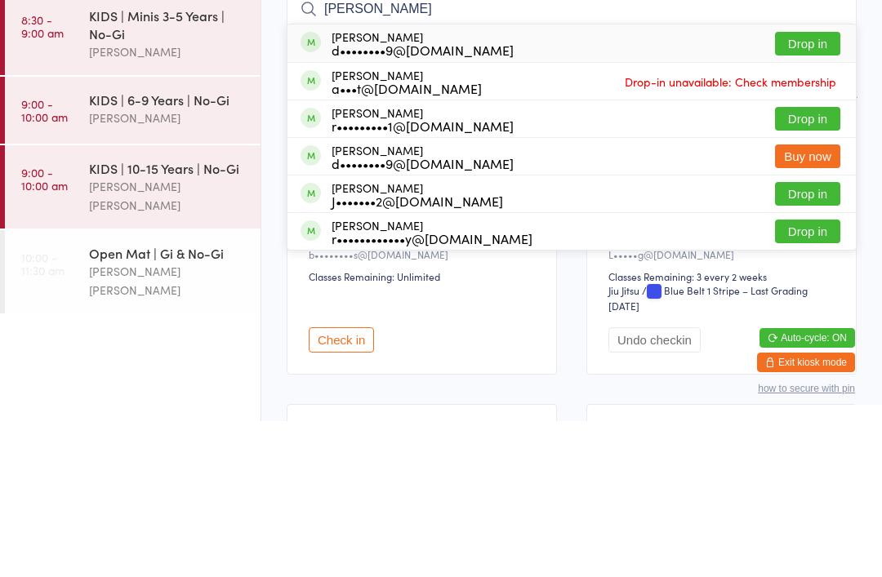
type input "[PERSON_NAME]"
click at [360, 199] on div "d••••••••9@[DOMAIN_NAME]" at bounding box center [422, 205] width 182 height 13
